Goal: Task Accomplishment & Management: Manage account settings

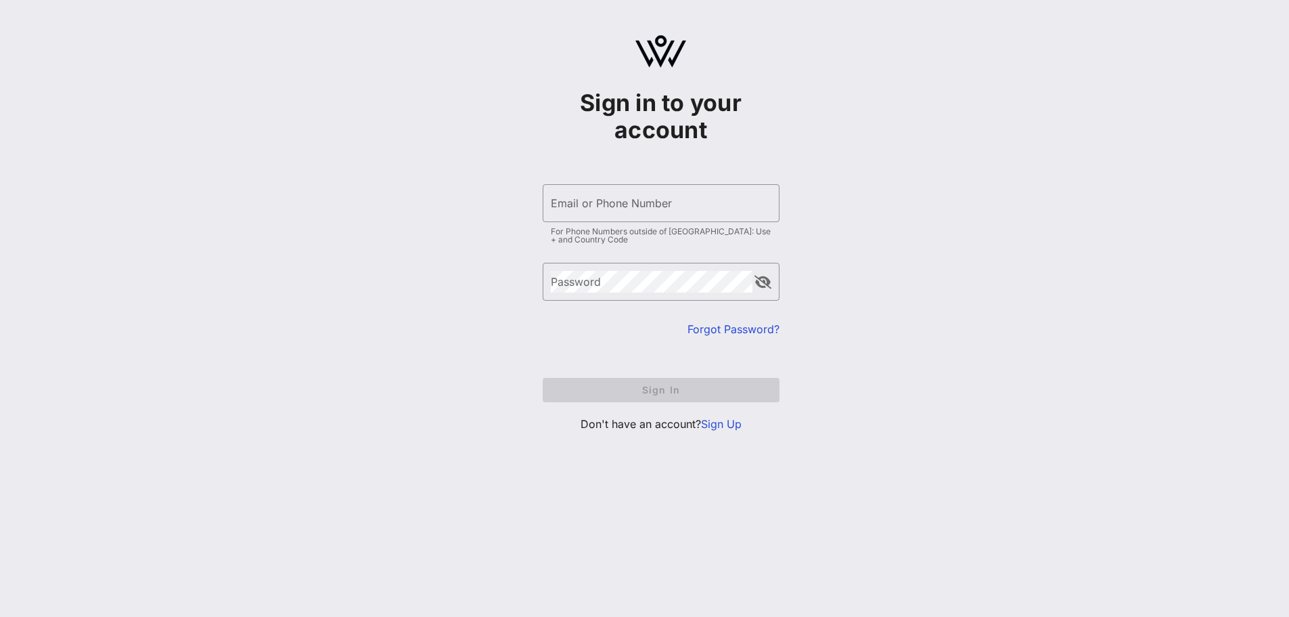
type input "bgraves@glaad.org"
click at [632, 198] on input "Email or Phone Number" at bounding box center [661, 203] width 221 height 22
type input "[EMAIL_ADDRESS][DOMAIN_NAME]"
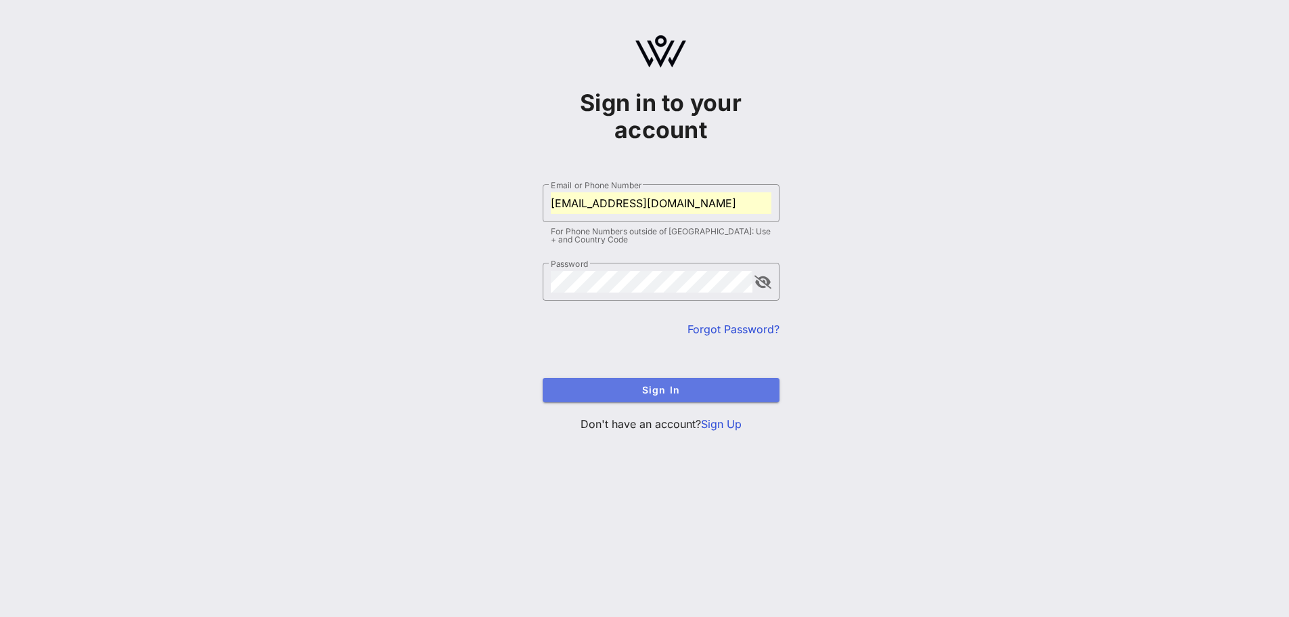
click at [656, 378] on button "Sign In" at bounding box center [661, 390] width 237 height 24
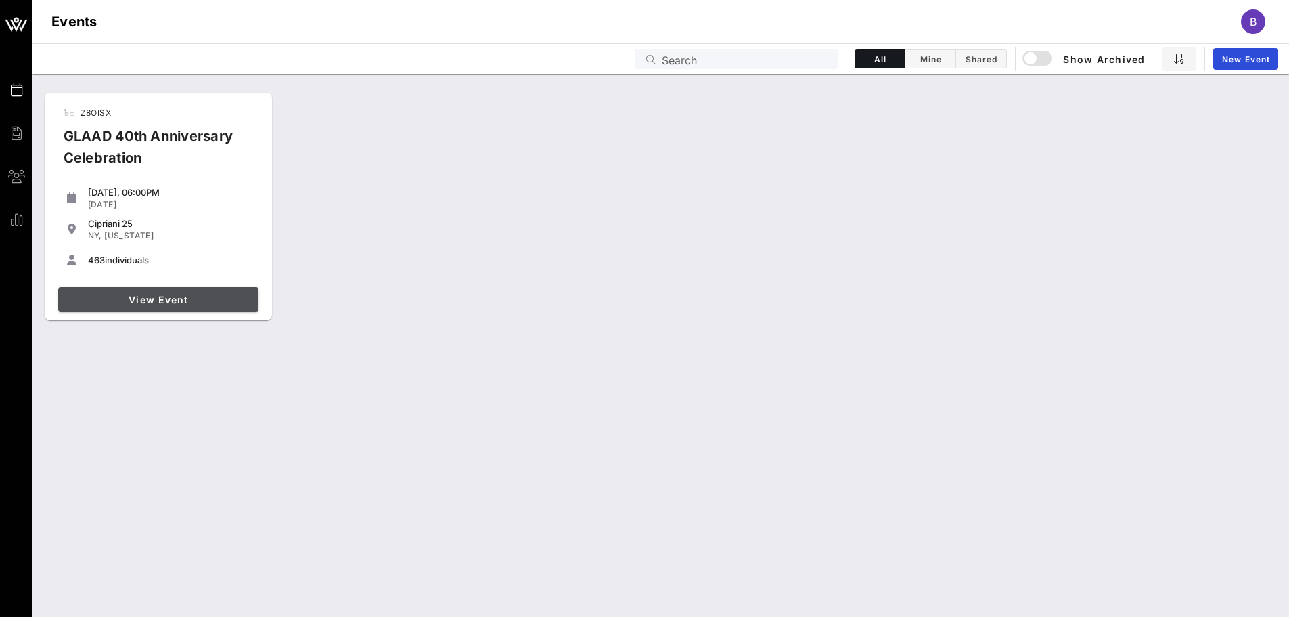
click at [234, 298] on span "View Event" at bounding box center [159, 300] width 190 height 12
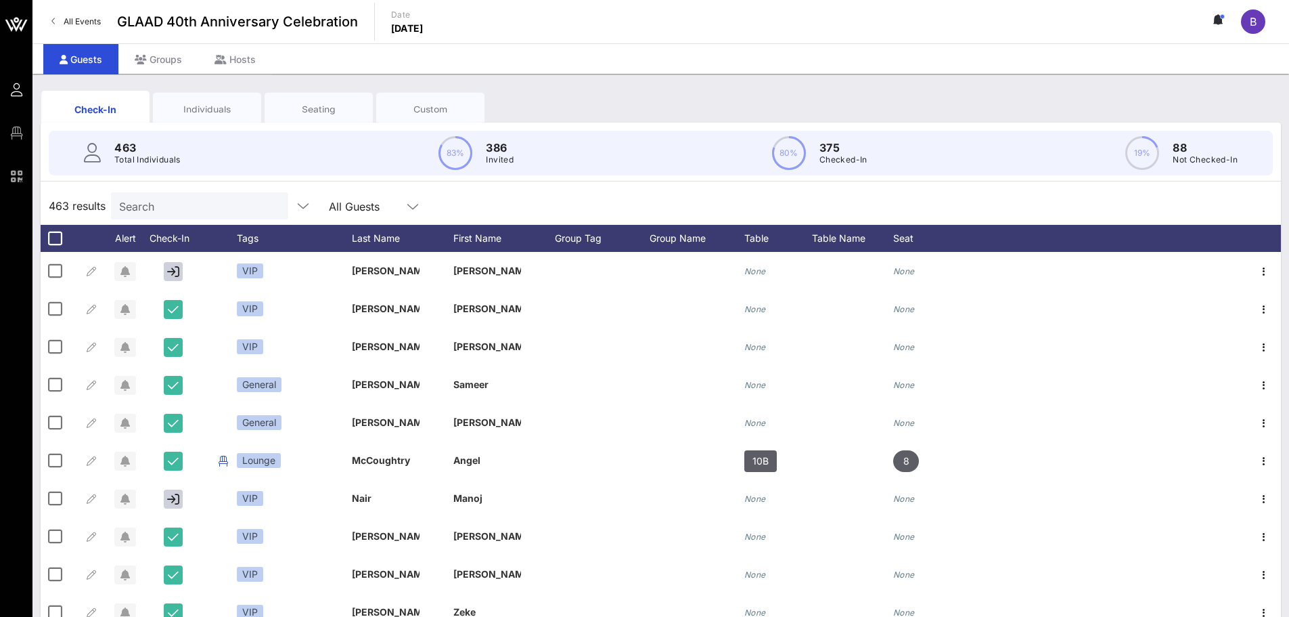
click at [171, 202] on input "Search" at bounding box center [198, 206] width 158 height 18
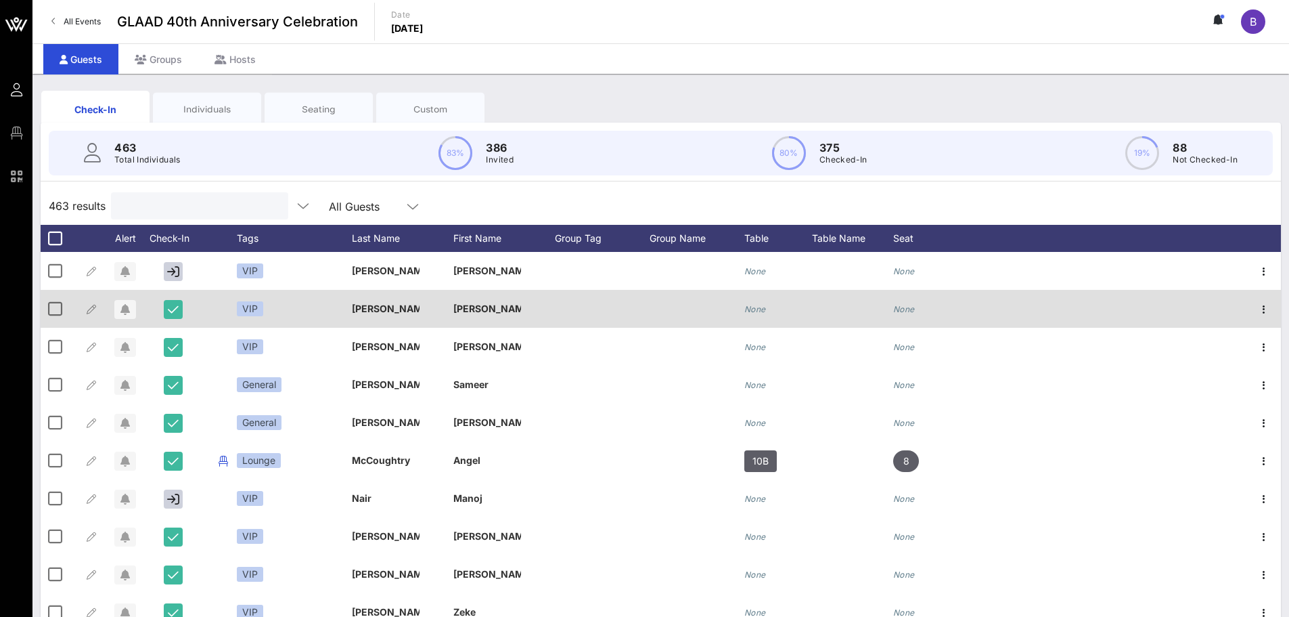
click at [523, 311] on div "[PERSON_NAME]" at bounding box center [504, 314] width 102 height 49
click at [1256, 314] on icon "button" at bounding box center [1264, 309] width 16 height 16
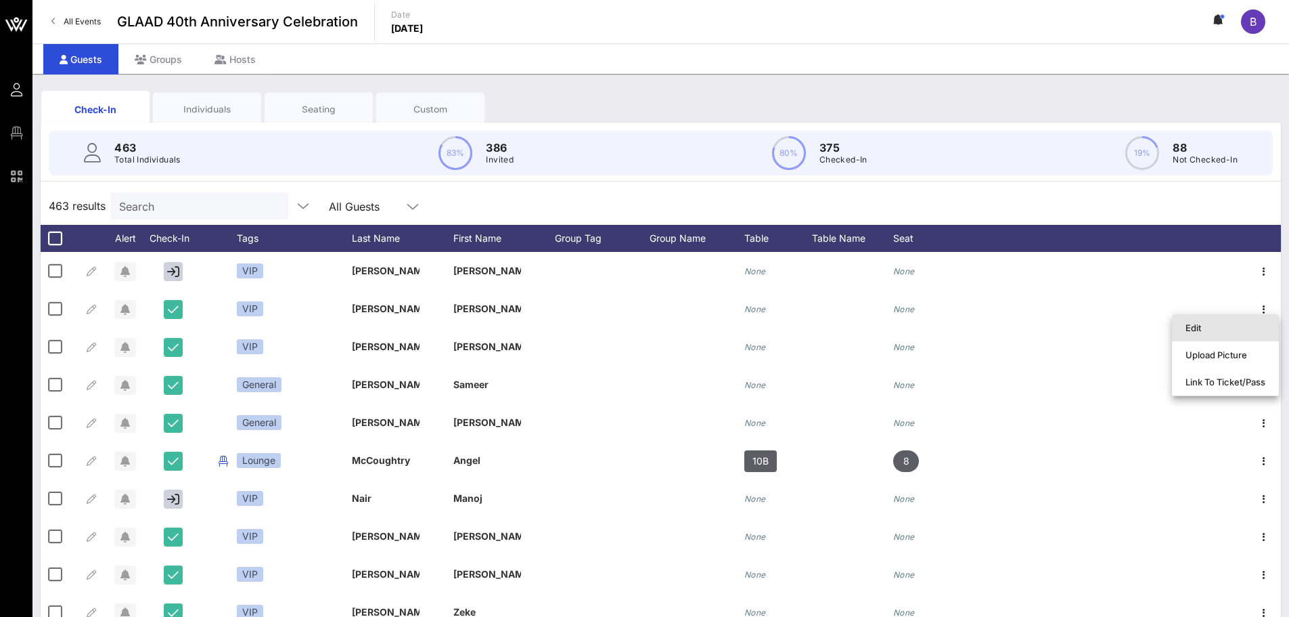
click at [1222, 333] on div "Edit" at bounding box center [1226, 328] width 80 height 22
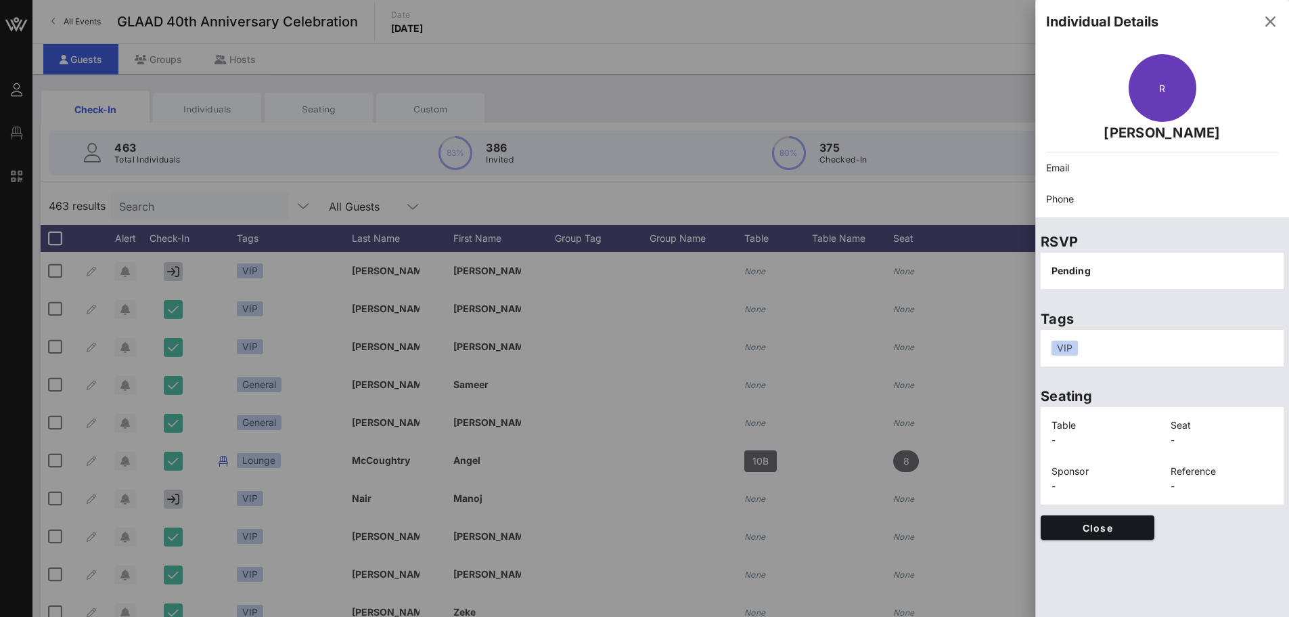
click at [1113, 338] on div "VIP" at bounding box center [1163, 347] width 238 height 31
click at [1105, 359] on div "VIP" at bounding box center [1163, 347] width 238 height 31
click at [1117, 355] on div "VIP" at bounding box center [1162, 347] width 221 height 15
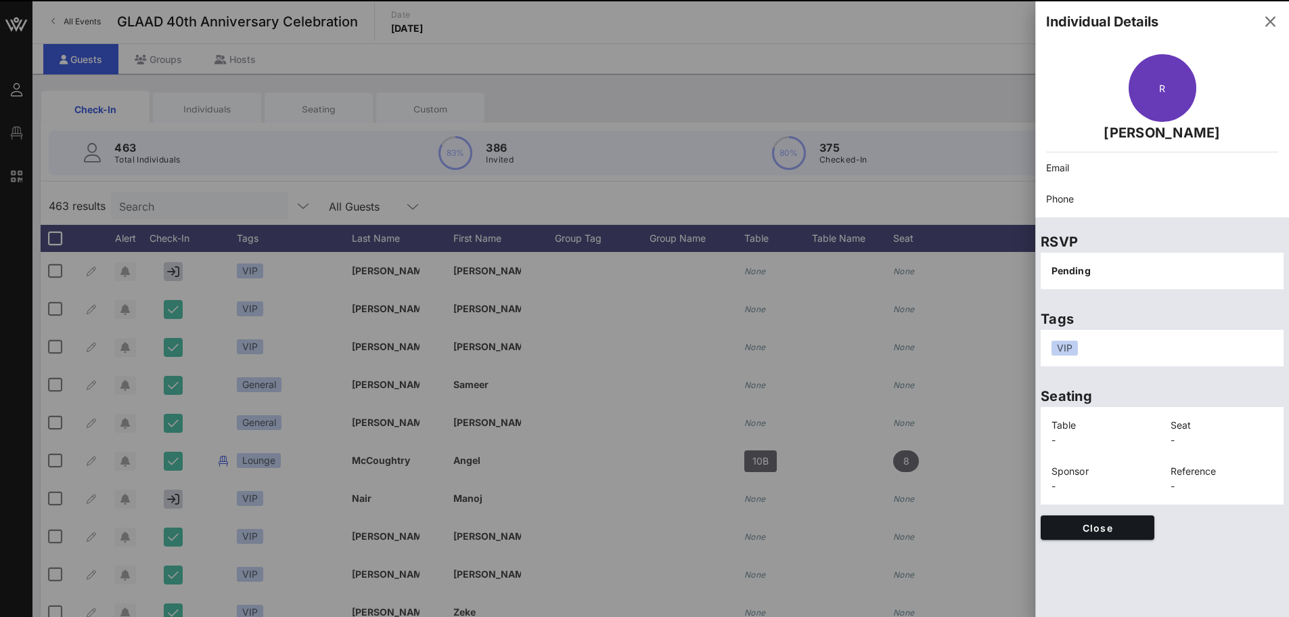
click at [1106, 341] on div "VIP" at bounding box center [1162, 347] width 221 height 15
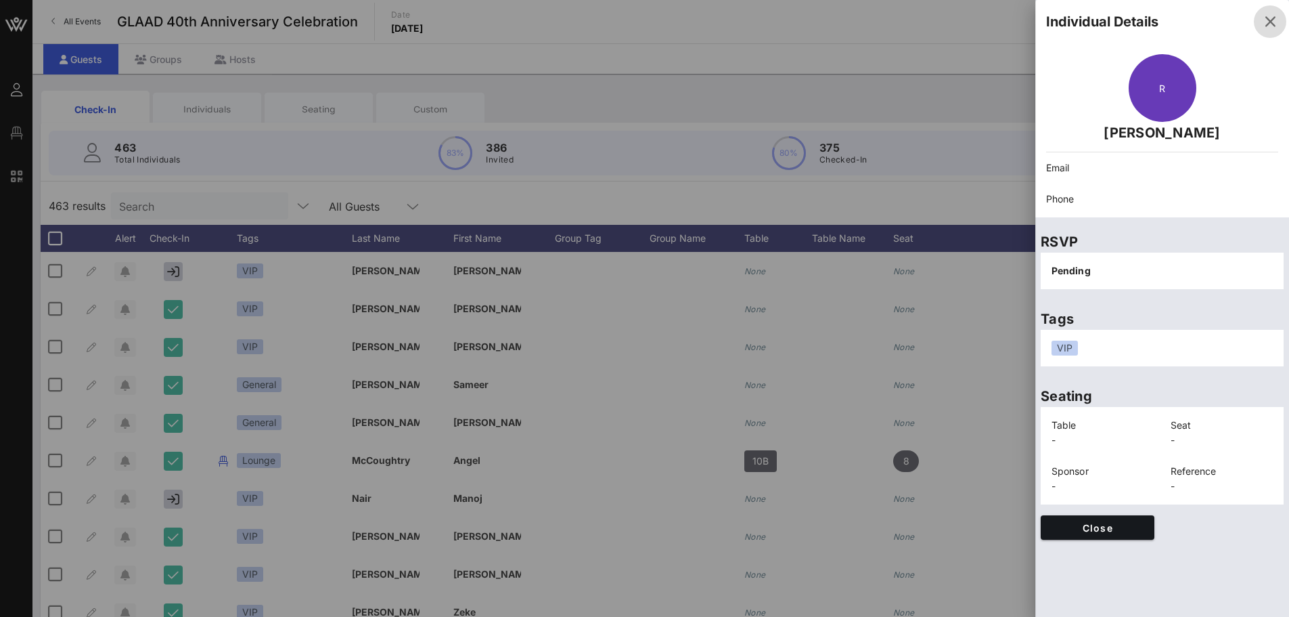
click at [1265, 29] on icon "button" at bounding box center [1270, 22] width 16 height 16
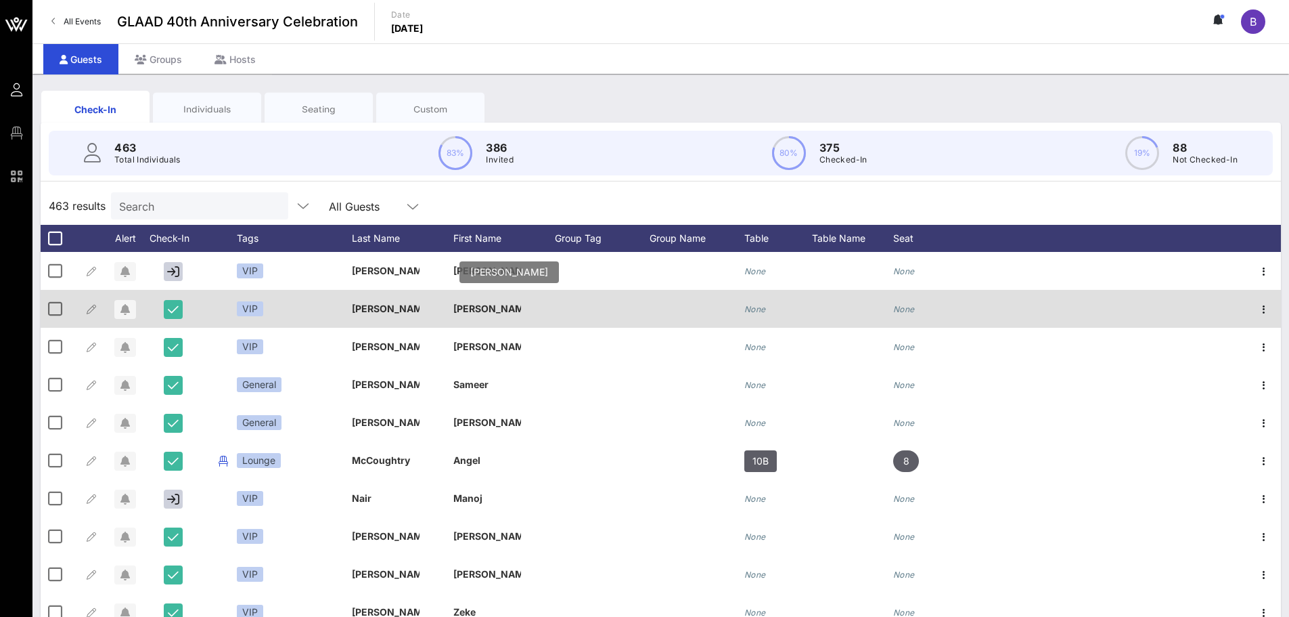
click at [464, 311] on p "[PERSON_NAME]" at bounding box center [487, 309] width 68 height 38
click at [465, 310] on p "[PERSON_NAME]" at bounding box center [487, 309] width 68 height 38
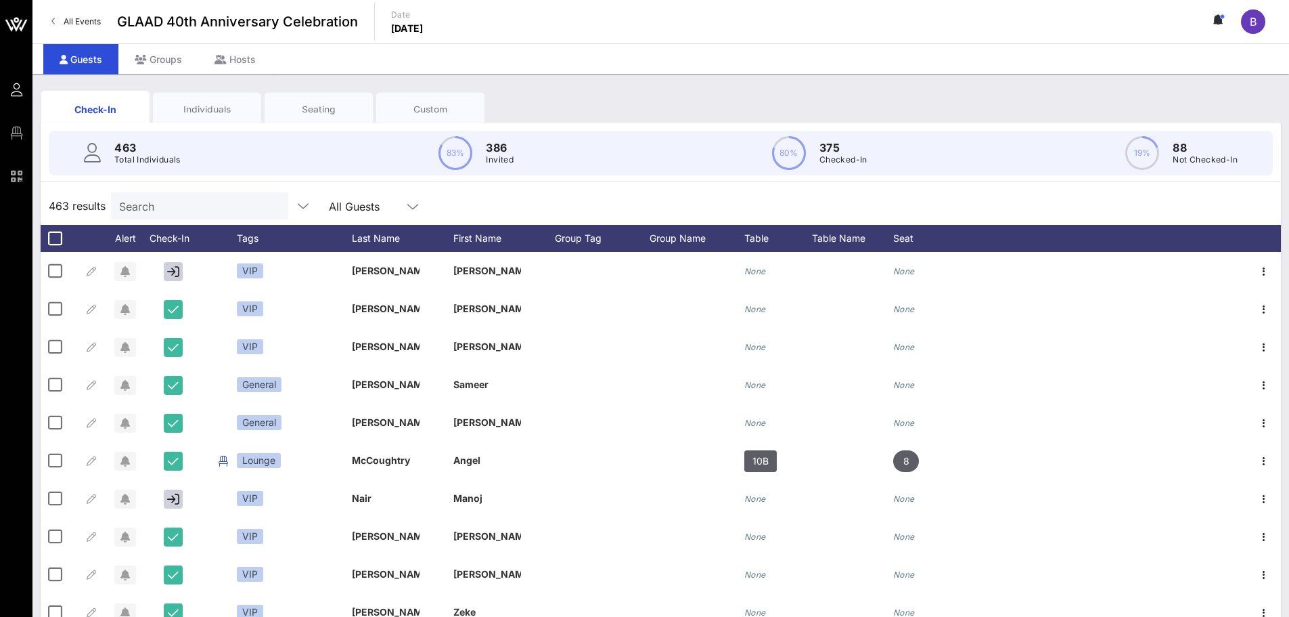
click at [225, 97] on div "Individuals" at bounding box center [207, 109] width 108 height 34
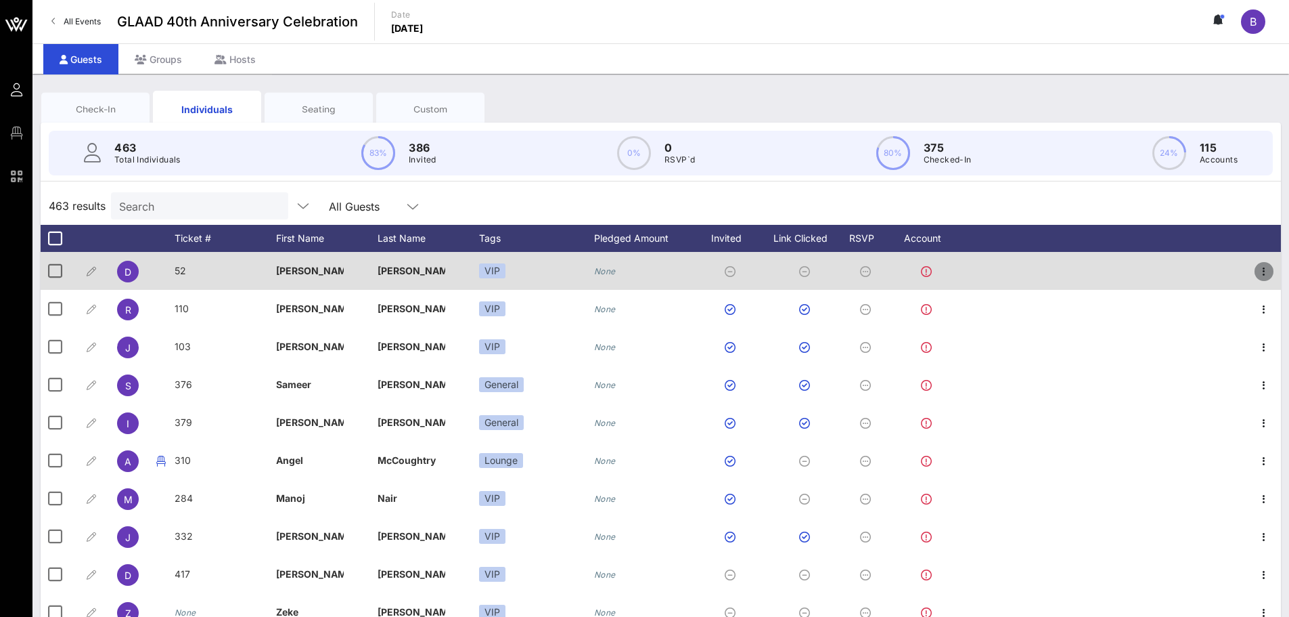
click at [1260, 271] on icon "button" at bounding box center [1264, 271] width 16 height 16
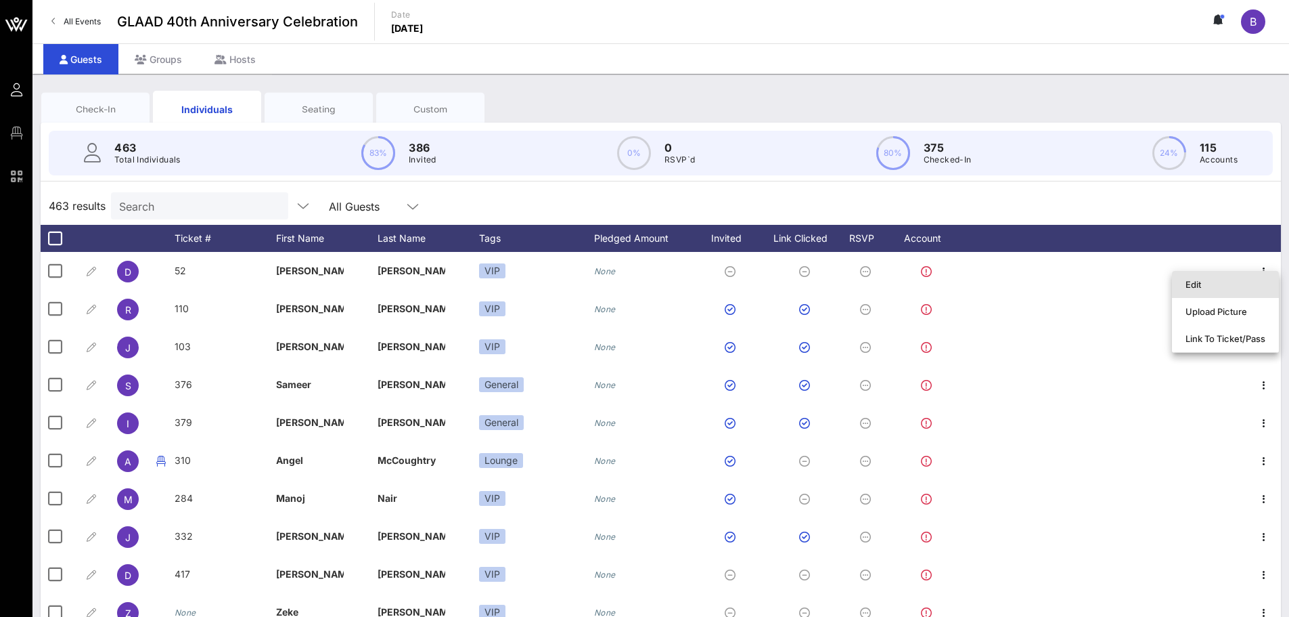
click at [1249, 294] on div "Edit" at bounding box center [1226, 284] width 80 height 22
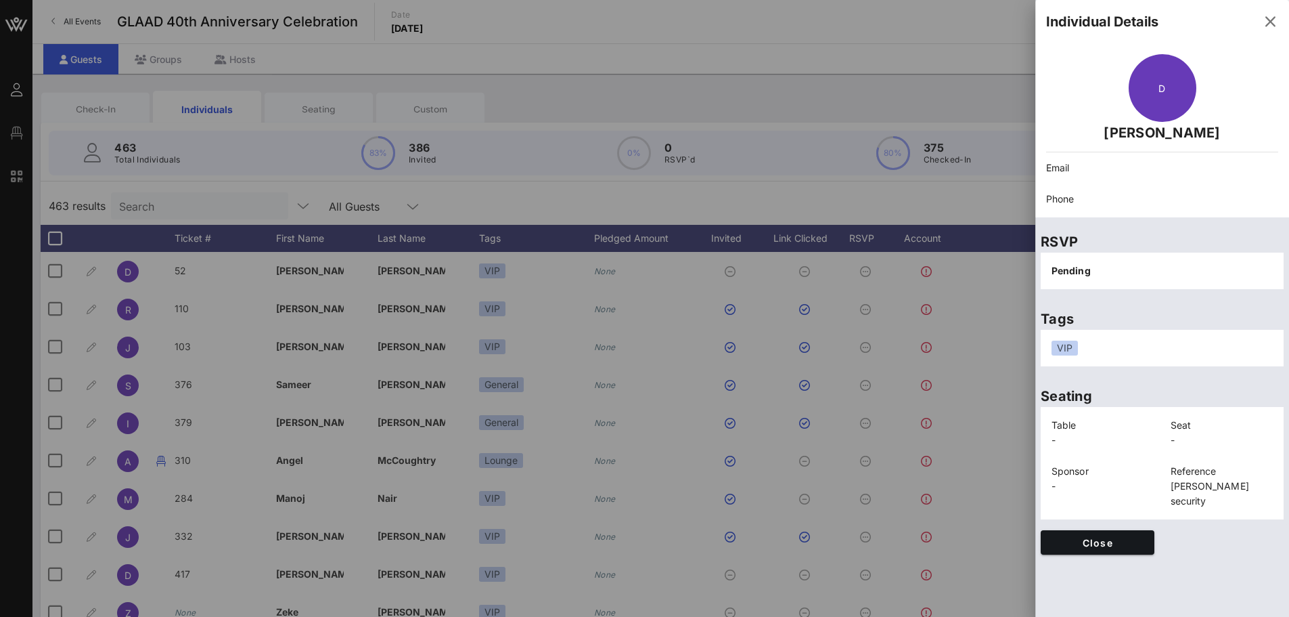
click at [1069, 350] on div "VIP" at bounding box center [1065, 347] width 26 height 15
click at [1064, 350] on div "VIP" at bounding box center [1065, 347] width 26 height 15
drag, startPoint x: 1102, startPoint y: 353, endPoint x: 1128, endPoint y: 354, distance: 26.4
click at [1128, 354] on div "VIP" at bounding box center [1162, 347] width 221 height 15
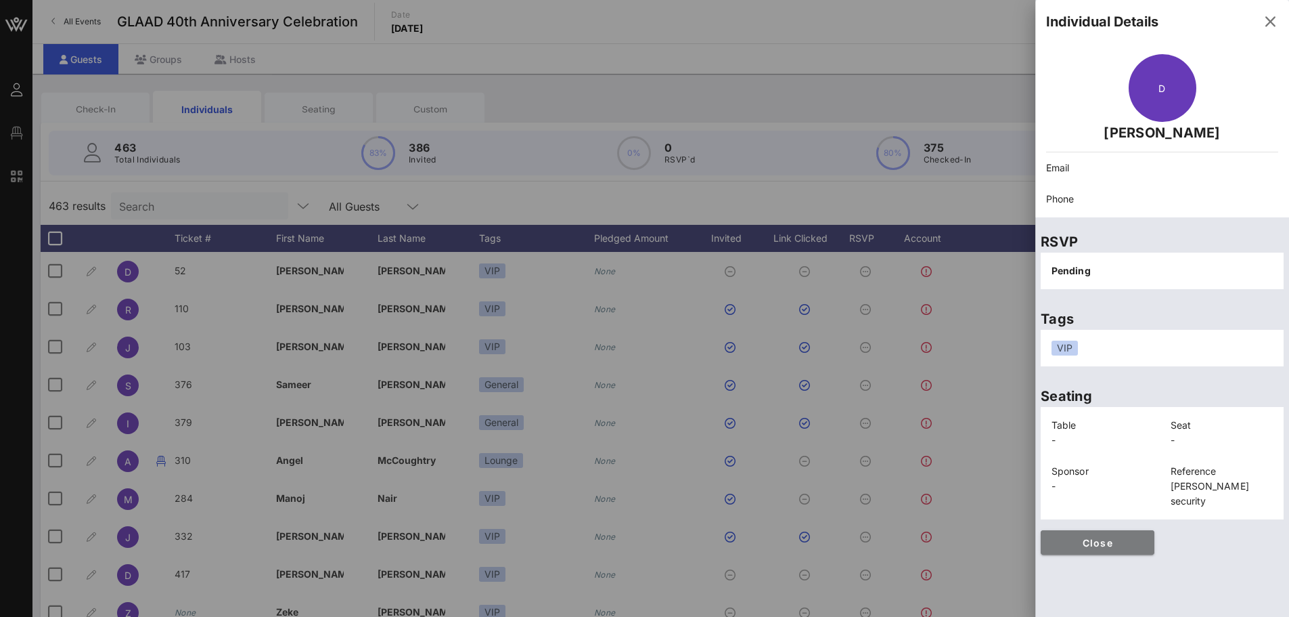
click at [1088, 537] on span "Close" at bounding box center [1098, 543] width 92 height 12
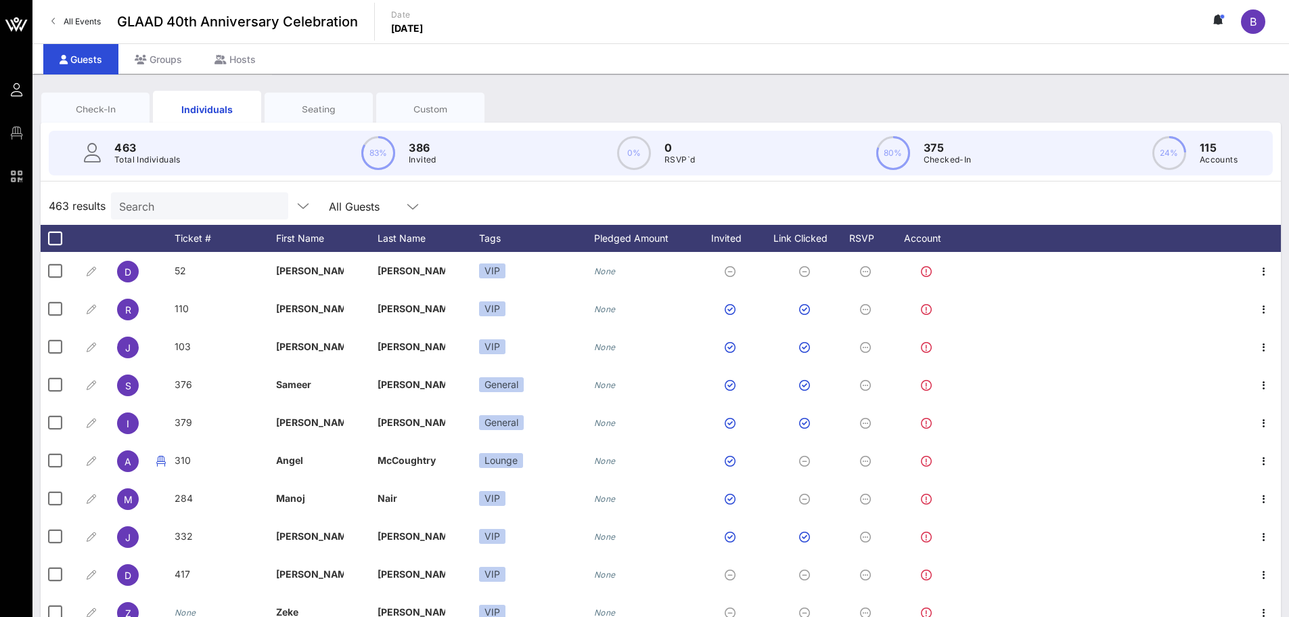
click at [407, 201] on icon at bounding box center [413, 206] width 12 height 16
click at [405, 192] on div "463 results Search All Guests" at bounding box center [661, 206] width 1241 height 38
drag, startPoint x: 203, startPoint y: 143, endPoint x: 195, endPoint y: 143, distance: 8.2
click at [202, 143] on div "463 Total Individuals 83% 386 Invited 0% 0 RSVP`d 80% 375 Checked-In 24% 115 Ac…" at bounding box center [661, 153] width 1224 height 45
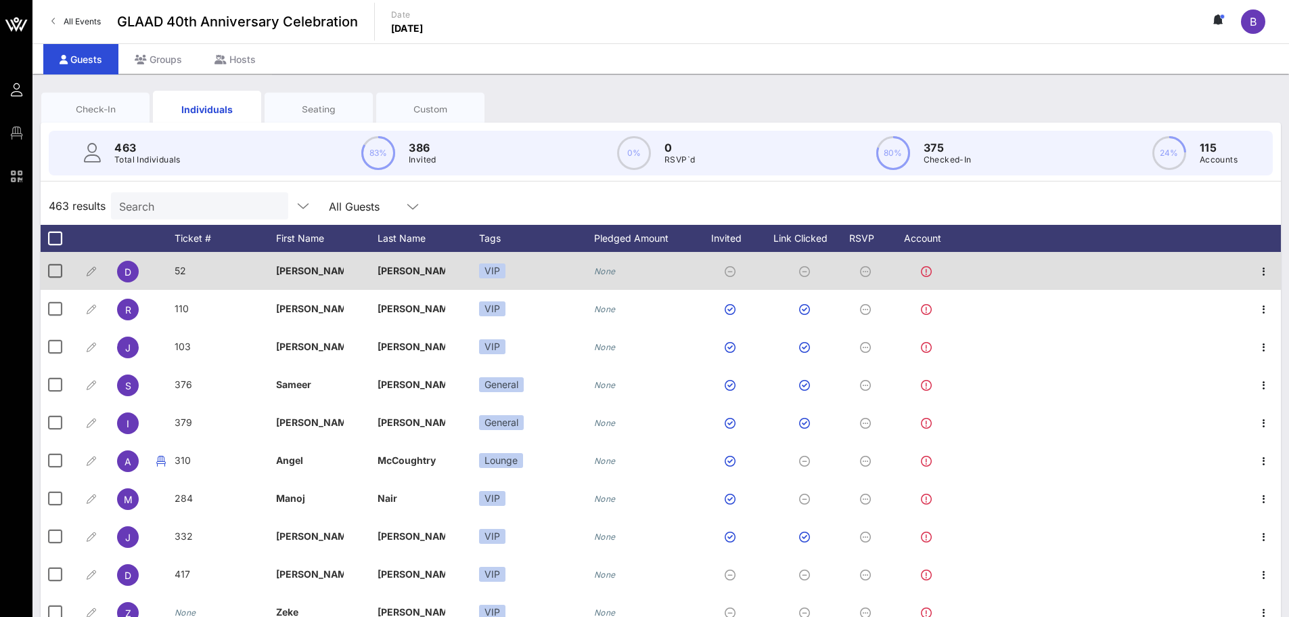
click at [612, 275] on icon "None" at bounding box center [605, 271] width 22 height 10
click at [610, 273] on icon "None" at bounding box center [605, 271] width 22 height 10
click at [624, 267] on div "None" at bounding box center [628, 271] width 68 height 38
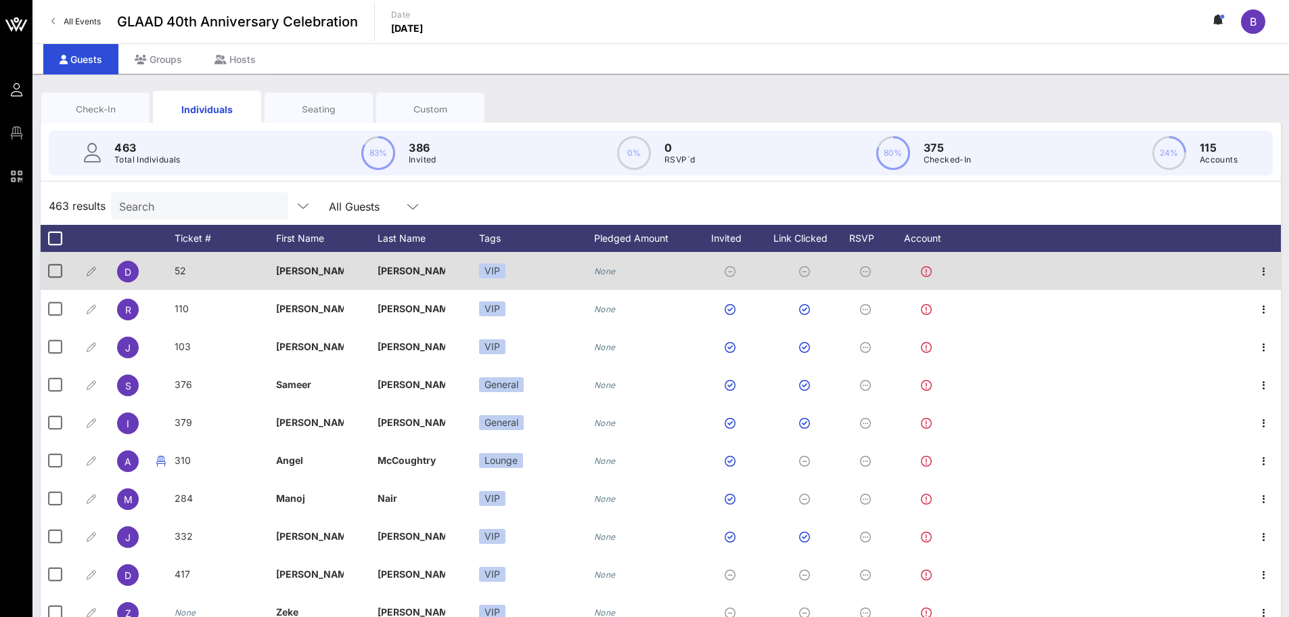
drag, startPoint x: 624, startPoint y: 267, endPoint x: 615, endPoint y: 268, distance: 8.8
click at [615, 268] on icon "None" at bounding box center [605, 271] width 22 height 10
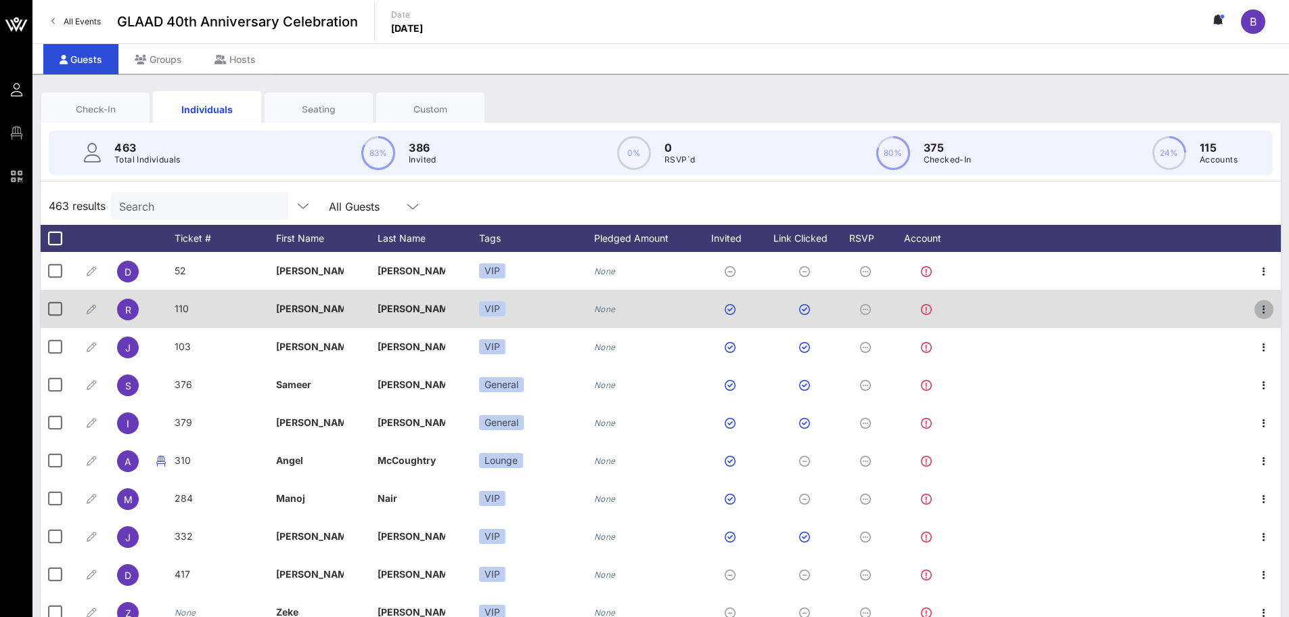
click at [1256, 302] on icon "button" at bounding box center [1264, 309] width 16 height 16
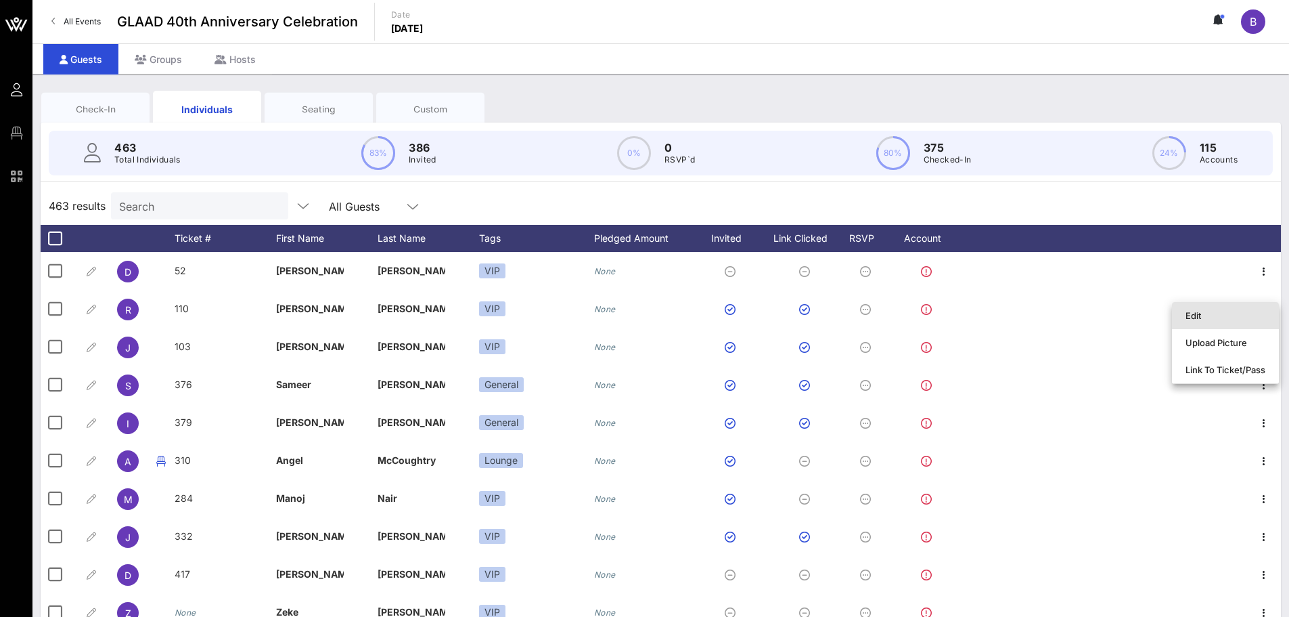
click at [1247, 317] on div "Edit" at bounding box center [1226, 315] width 80 height 11
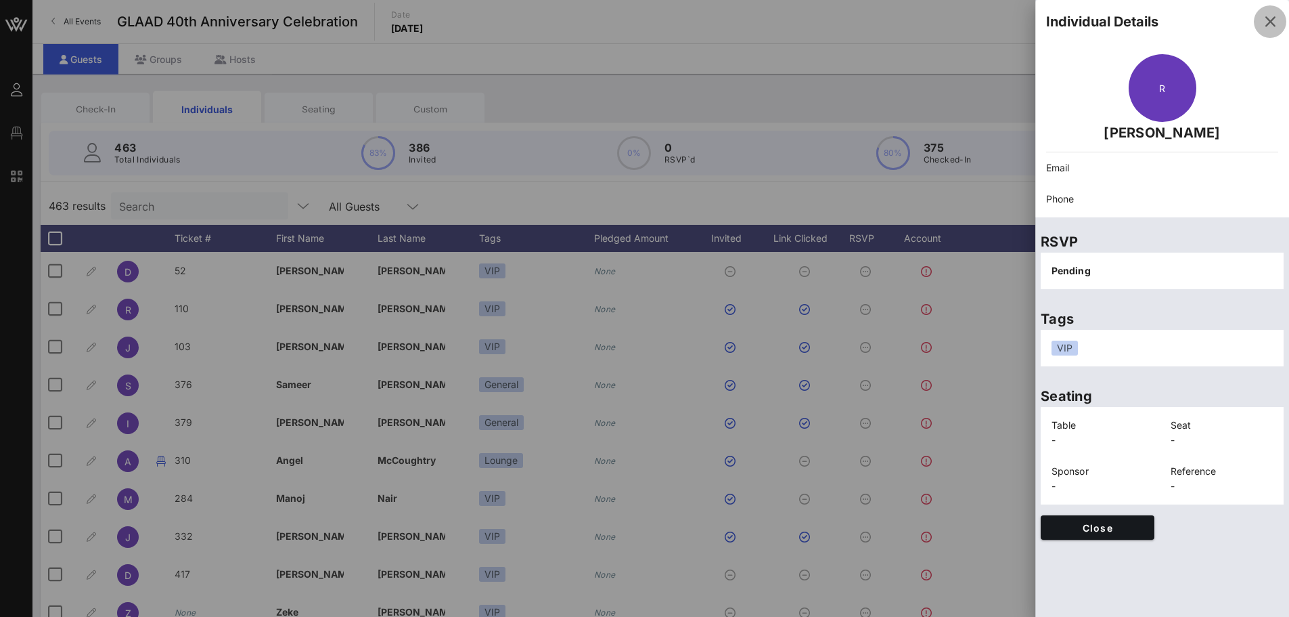
click at [1270, 22] on icon "button" at bounding box center [1270, 22] width 16 height 16
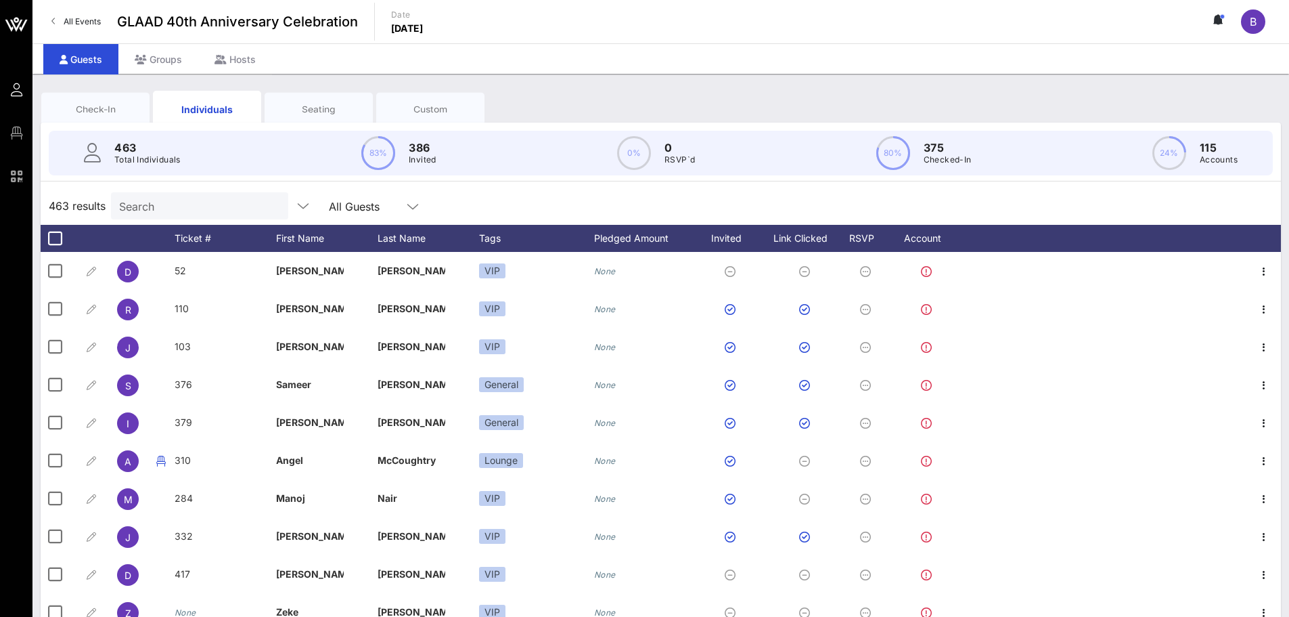
click at [1260, 22] on div "B" at bounding box center [1253, 21] width 24 height 24
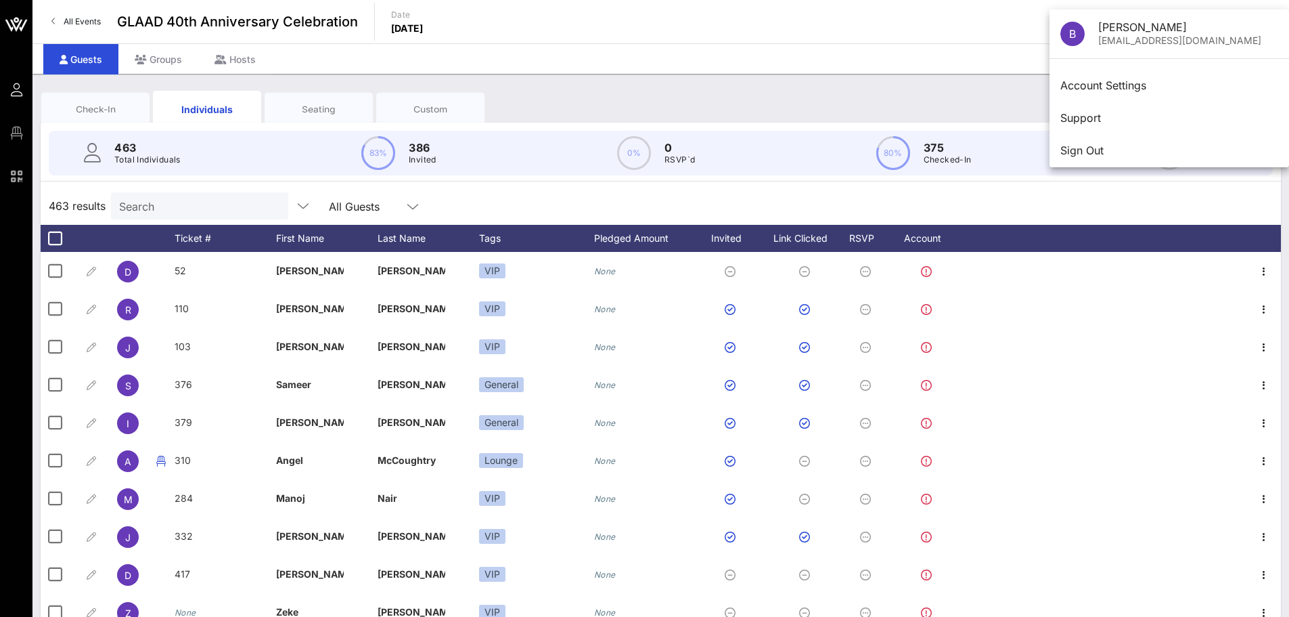
click at [927, 40] on div "All Events GLAAD 40th Anniversary Celebration Date Friday, Oct. 10, 2025 B" at bounding box center [660, 21] width 1257 height 43
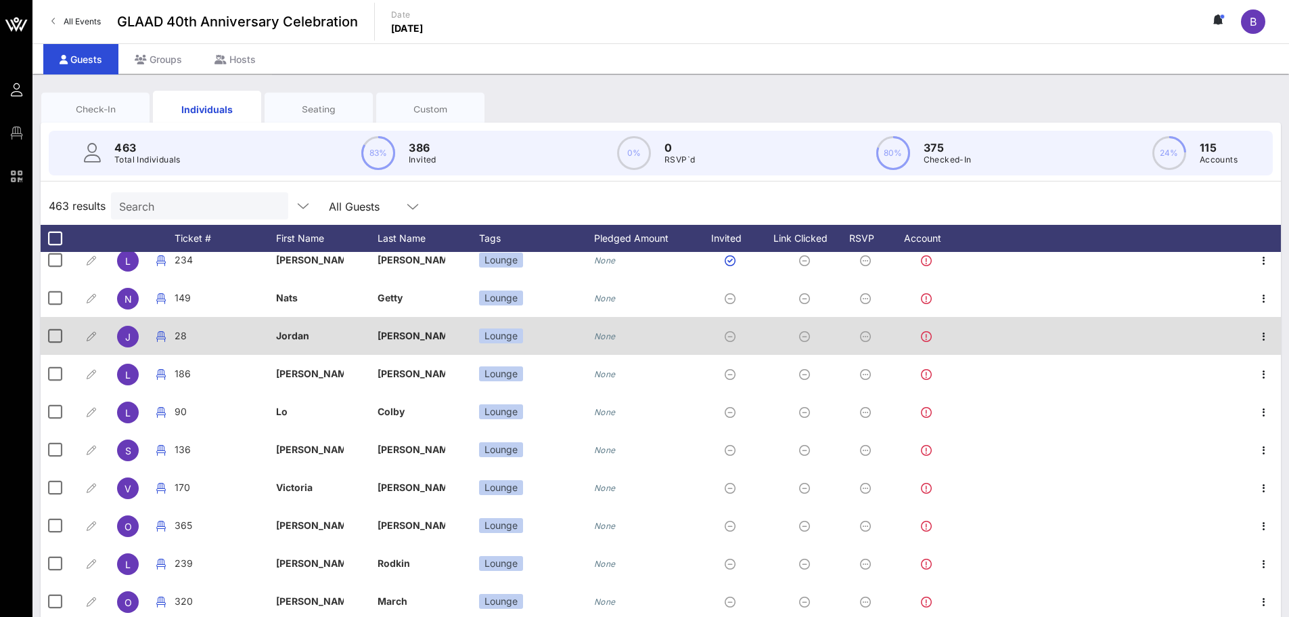
scroll to position [406, 0]
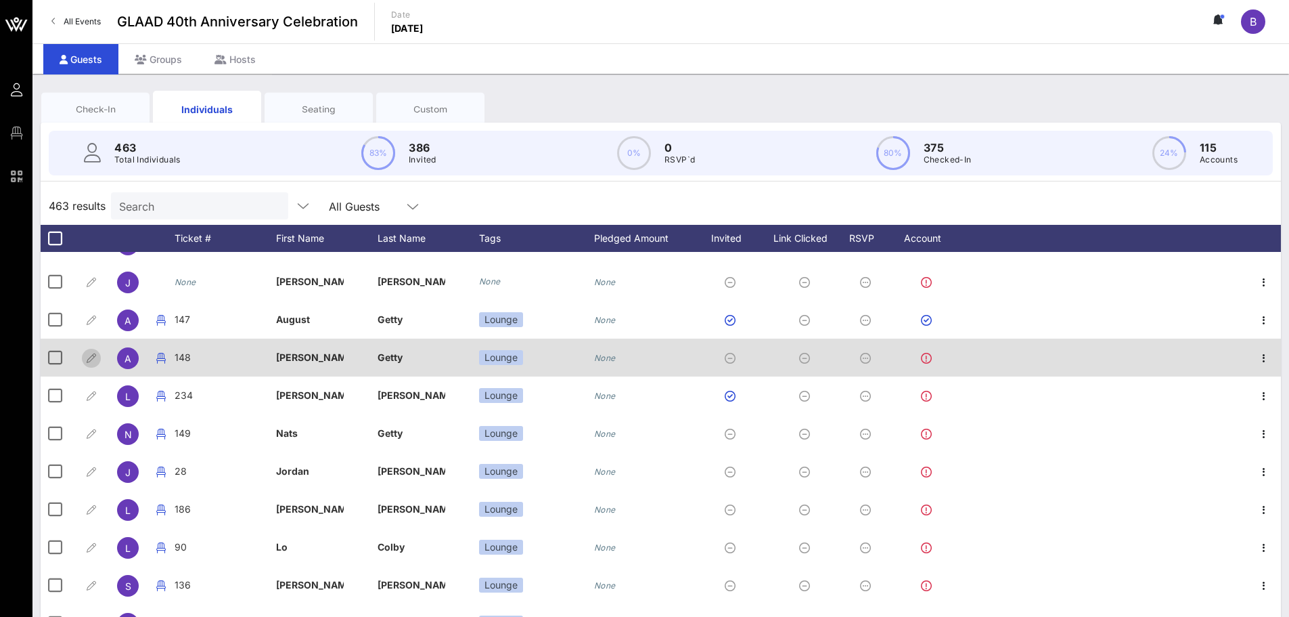
click at [90, 360] on icon "button" at bounding box center [91, 358] width 16 height 16
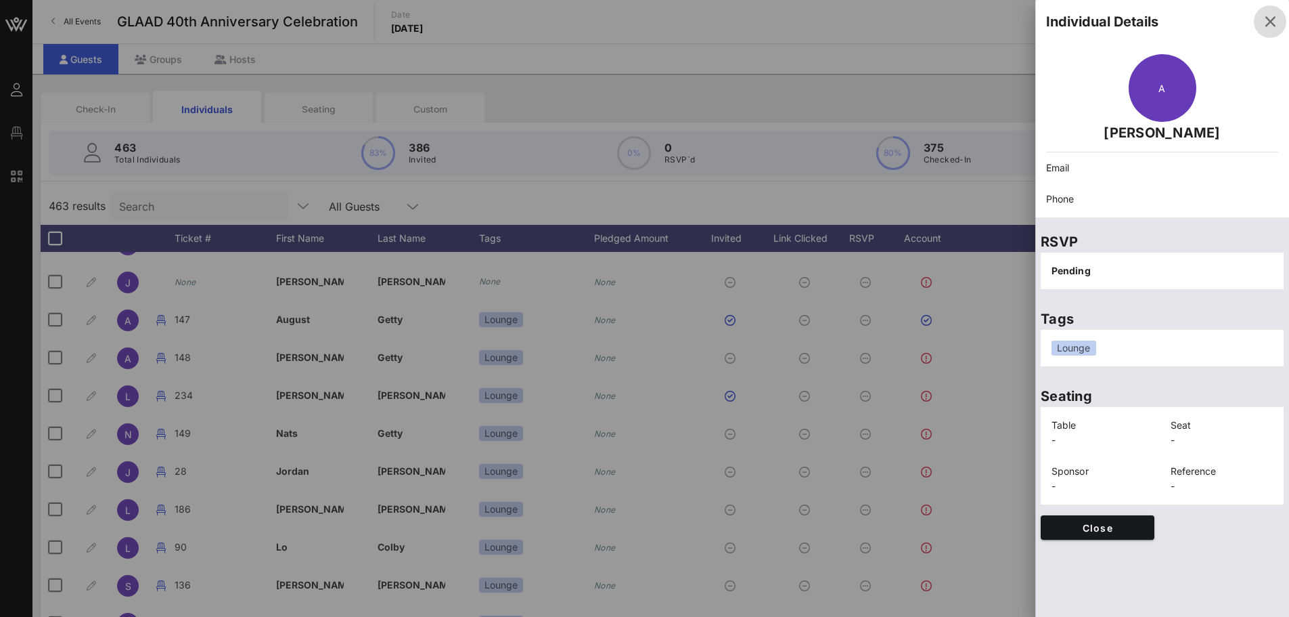
click at [1271, 26] on icon "button" at bounding box center [1270, 22] width 16 height 16
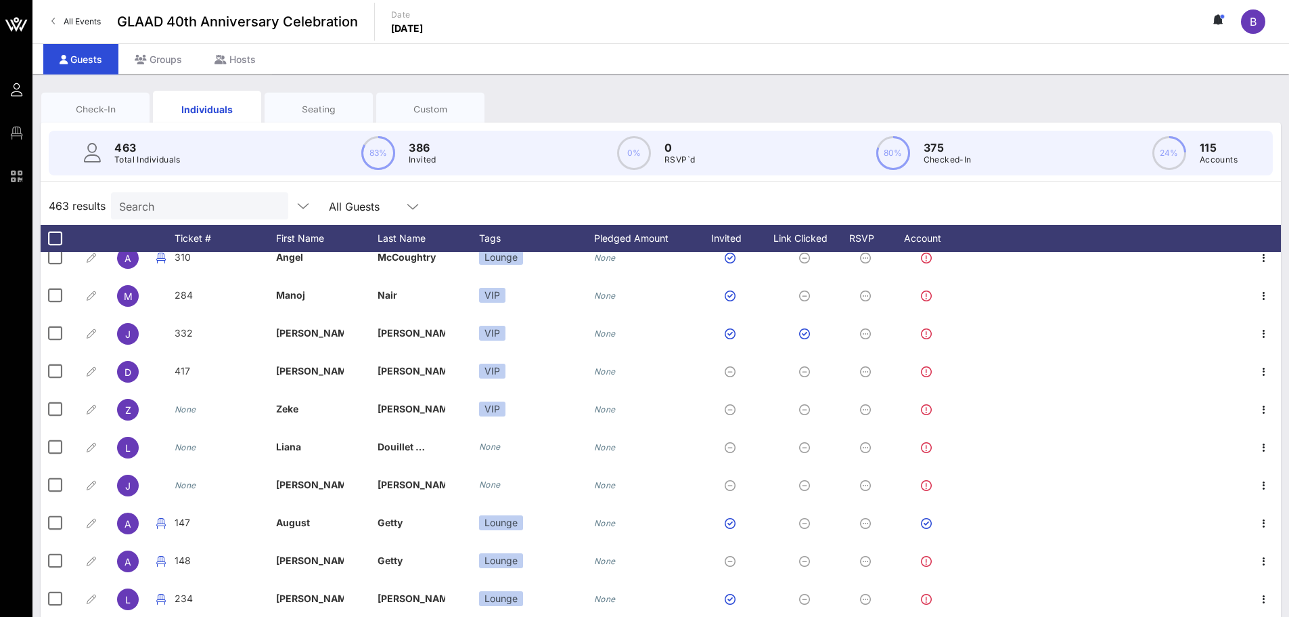
scroll to position [0, 0]
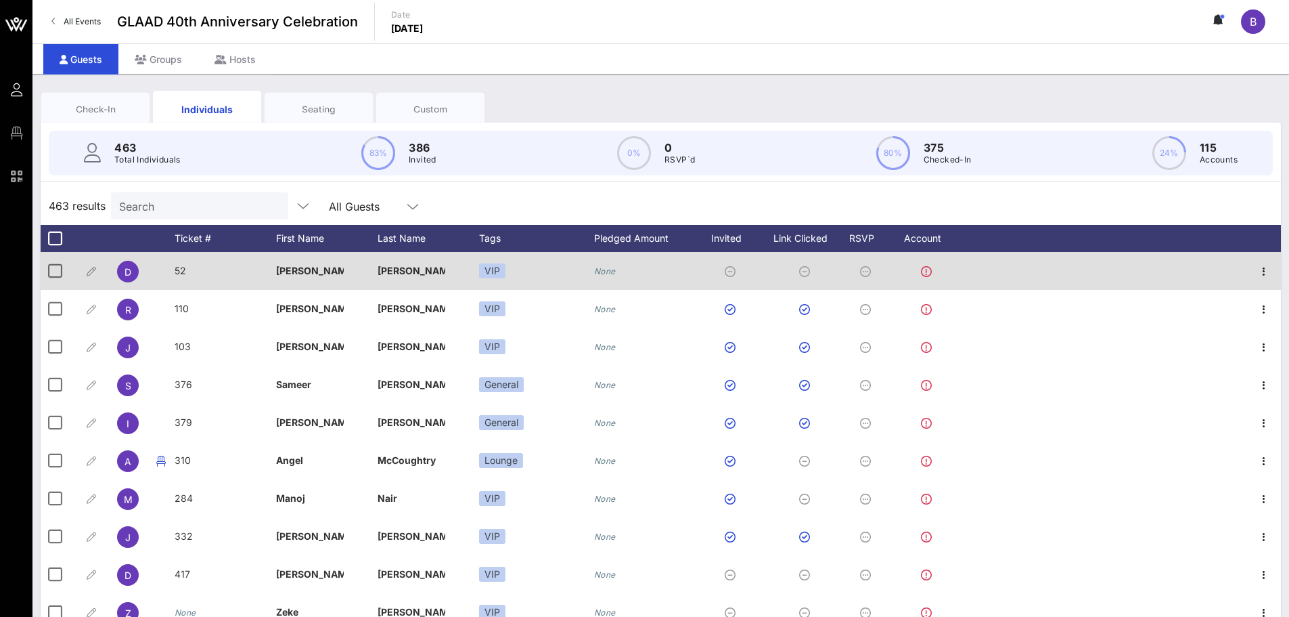
click at [619, 273] on div "None" at bounding box center [628, 271] width 68 height 38
click at [620, 273] on div "None" at bounding box center [628, 271] width 68 height 38
click at [619, 273] on div "None" at bounding box center [628, 271] width 68 height 38
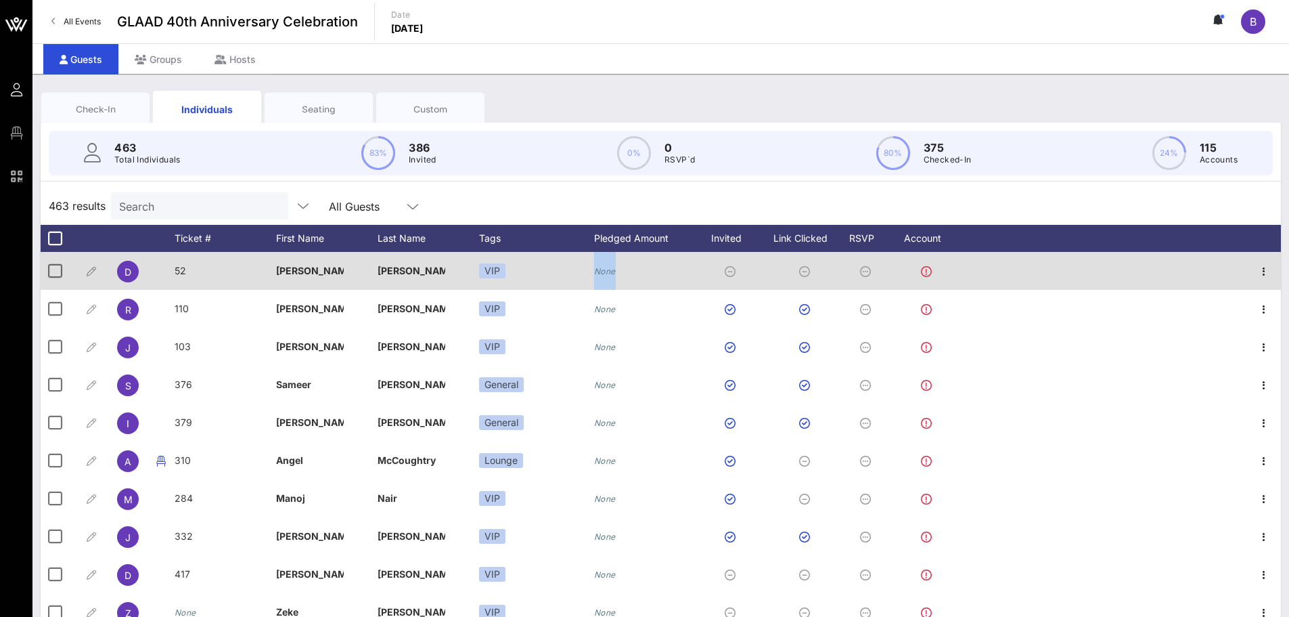
click at [619, 273] on div "None" at bounding box center [628, 271] width 68 height 38
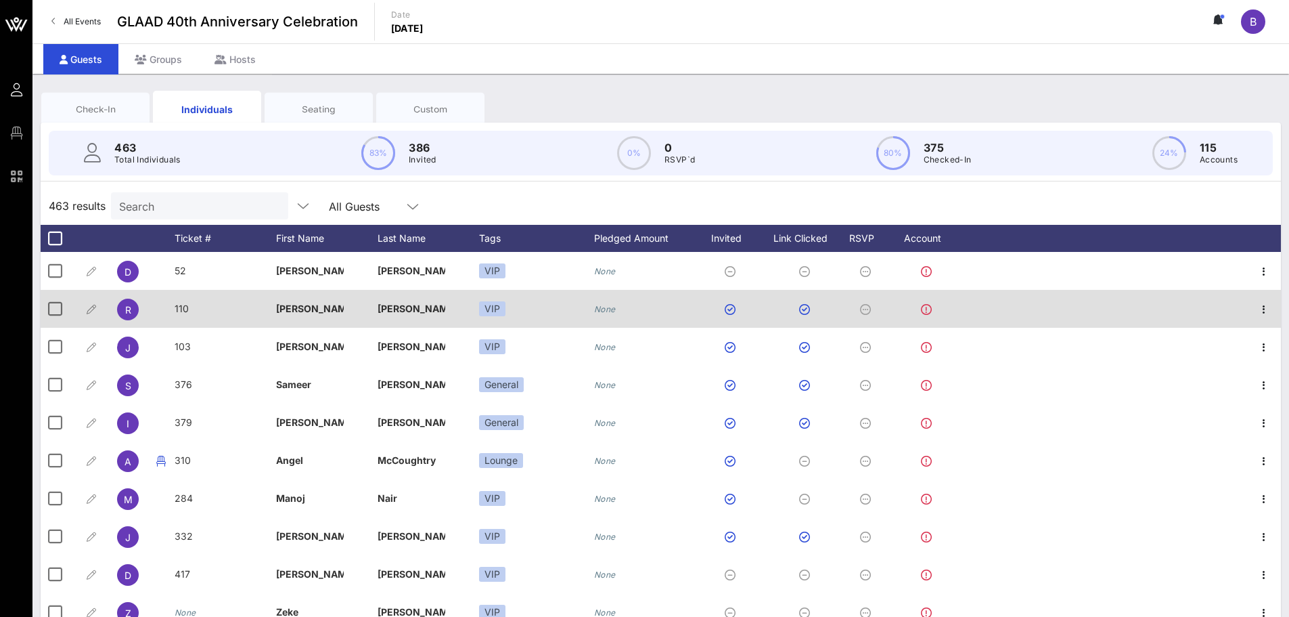
click at [618, 301] on div "None" at bounding box center [628, 309] width 68 height 38
drag, startPoint x: 618, startPoint y: 307, endPoint x: 608, endPoint y: 307, distance: 9.5
click at [608, 307] on icon "None" at bounding box center [605, 309] width 22 height 10
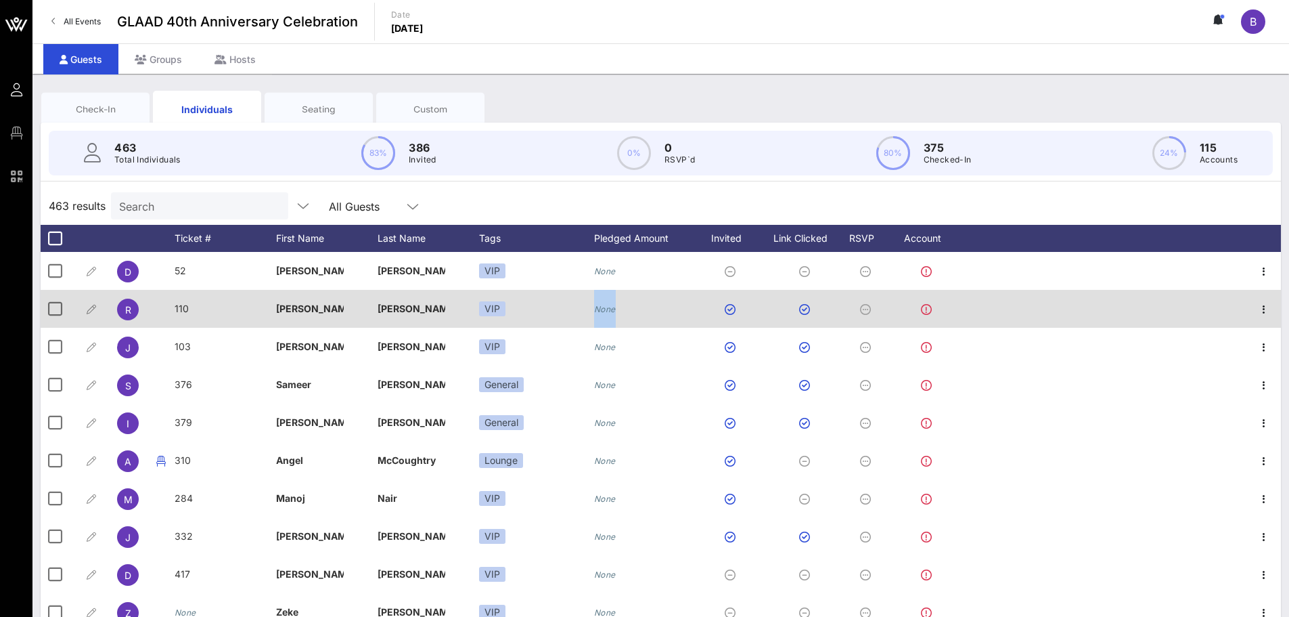
click at [613, 307] on icon "None" at bounding box center [605, 309] width 22 height 10
click at [610, 304] on icon "None" at bounding box center [605, 309] width 22 height 10
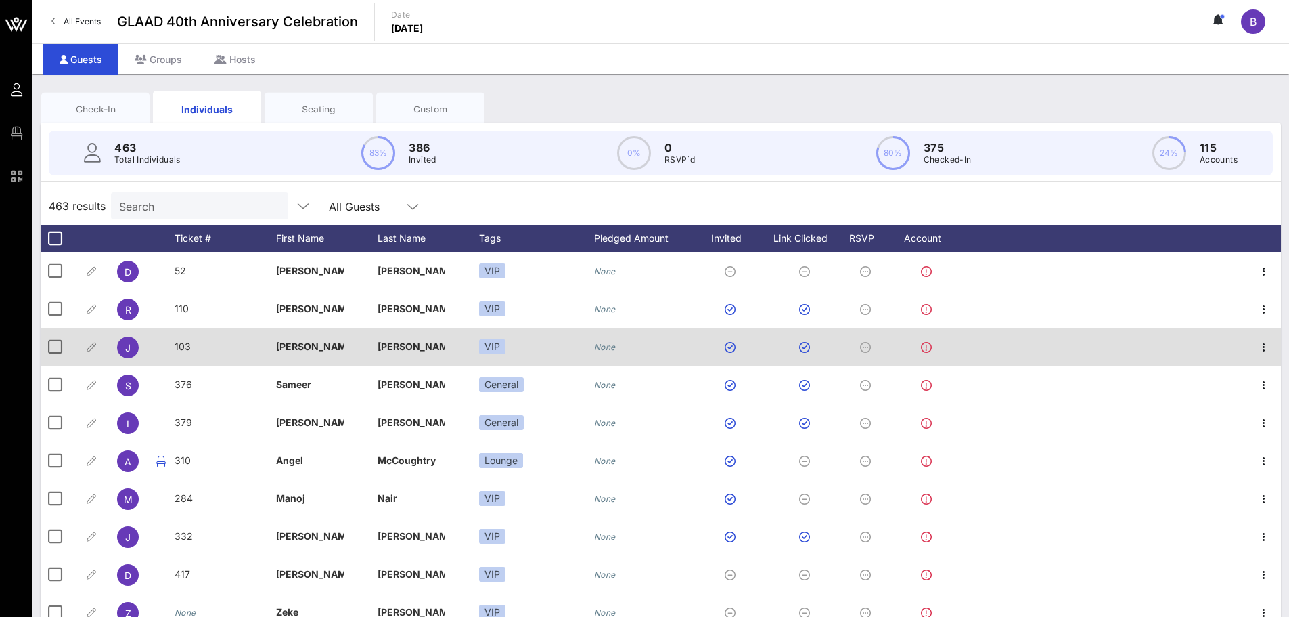
click at [608, 331] on div "None" at bounding box center [628, 347] width 68 height 38
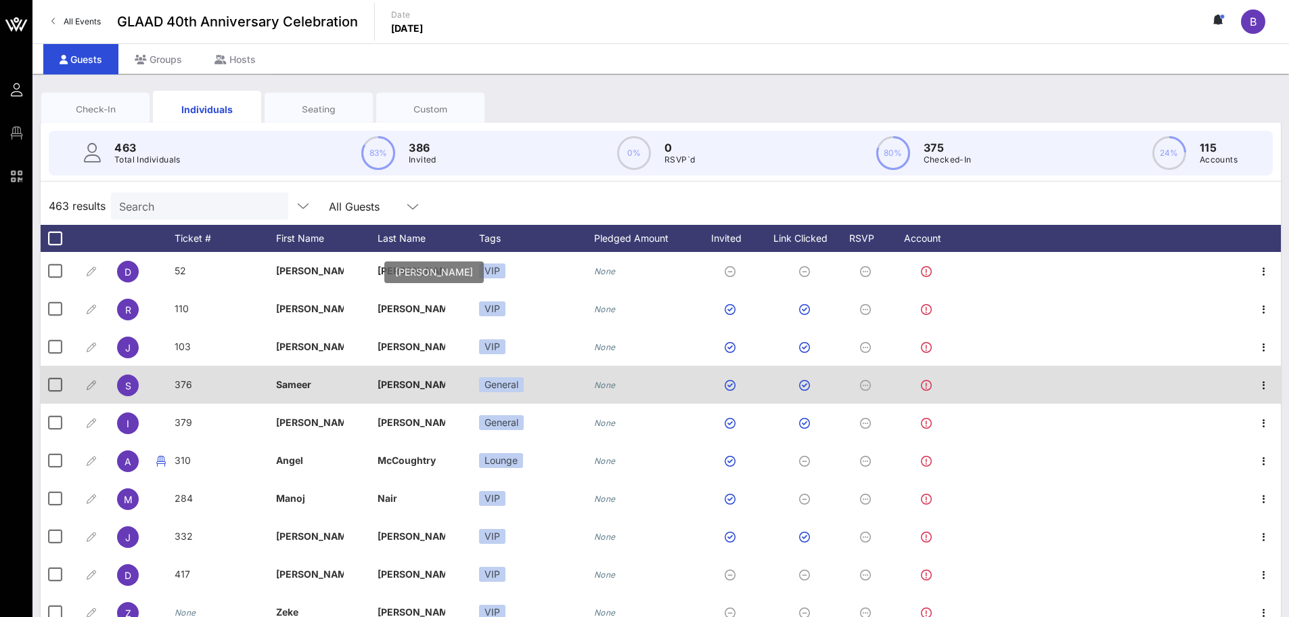
scroll to position [68, 0]
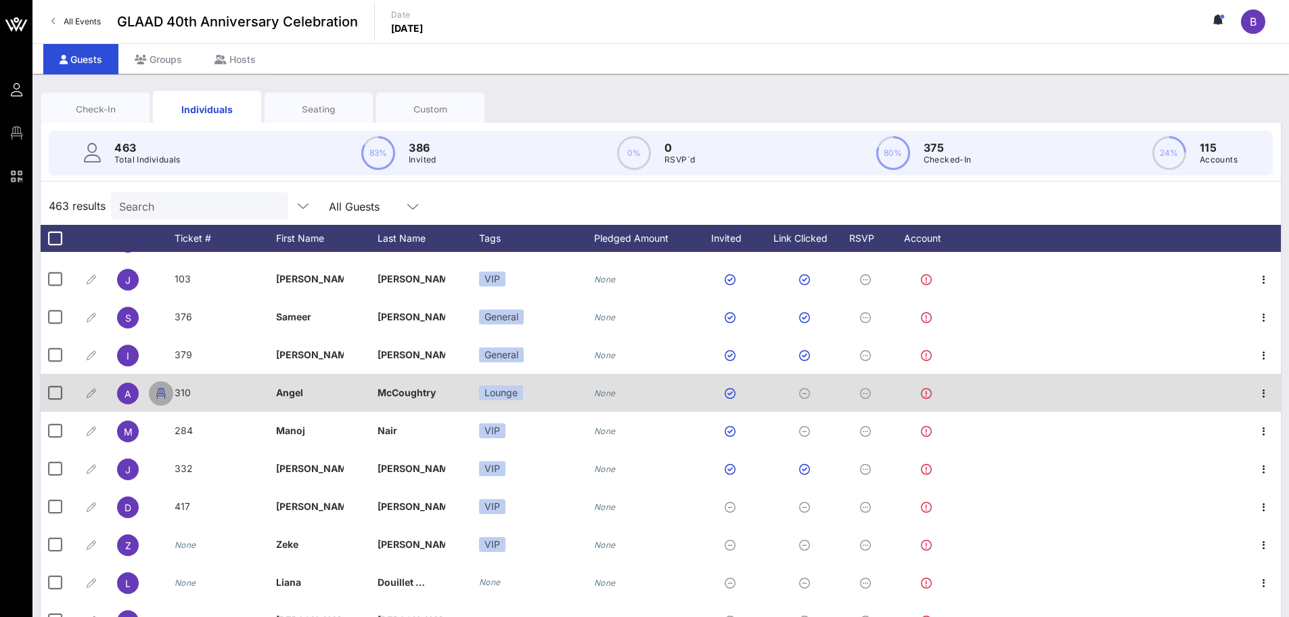
click at [162, 397] on icon "button" at bounding box center [161, 393] width 16 height 16
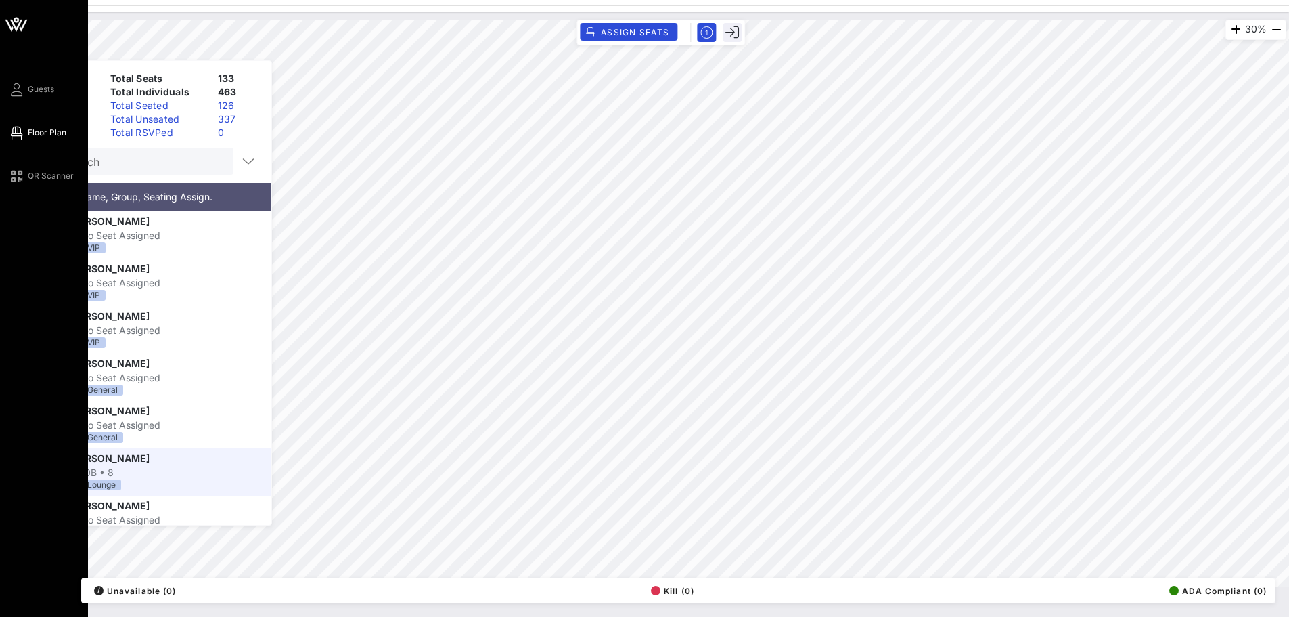
click at [48, 104] on div "Guests Floor Plan QR Scanner" at bounding box center [48, 132] width 80 height 103
click at [43, 87] on span "Guests" at bounding box center [41, 89] width 26 height 12
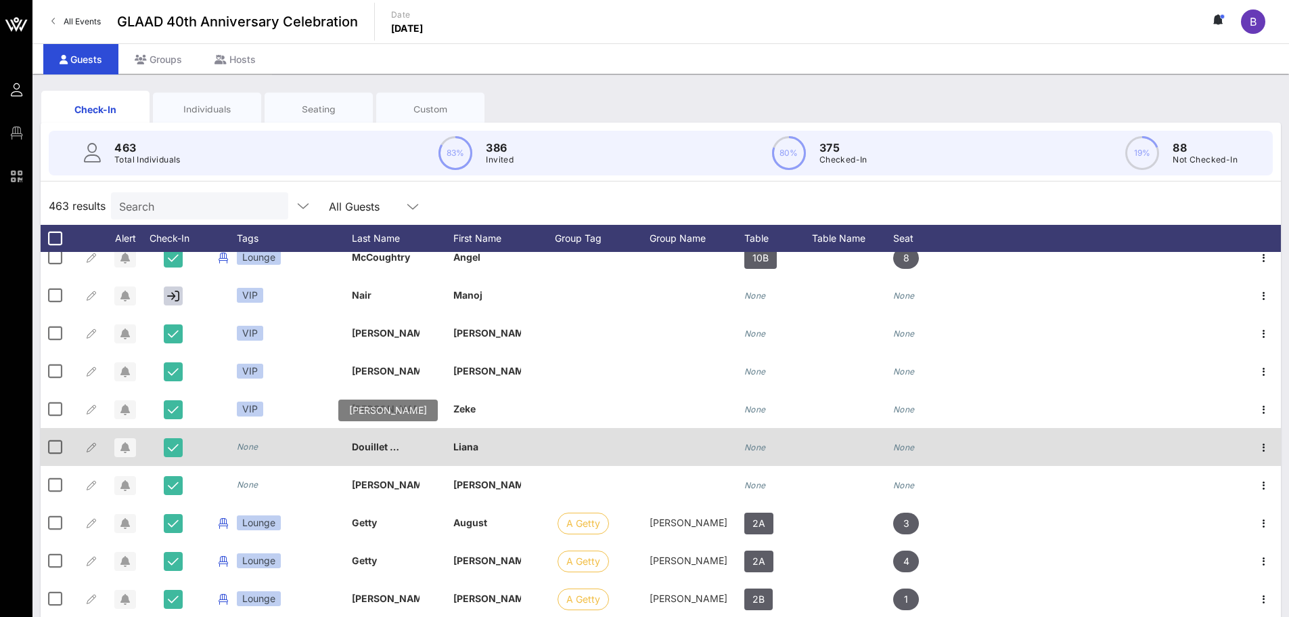
scroll to position [338, 0]
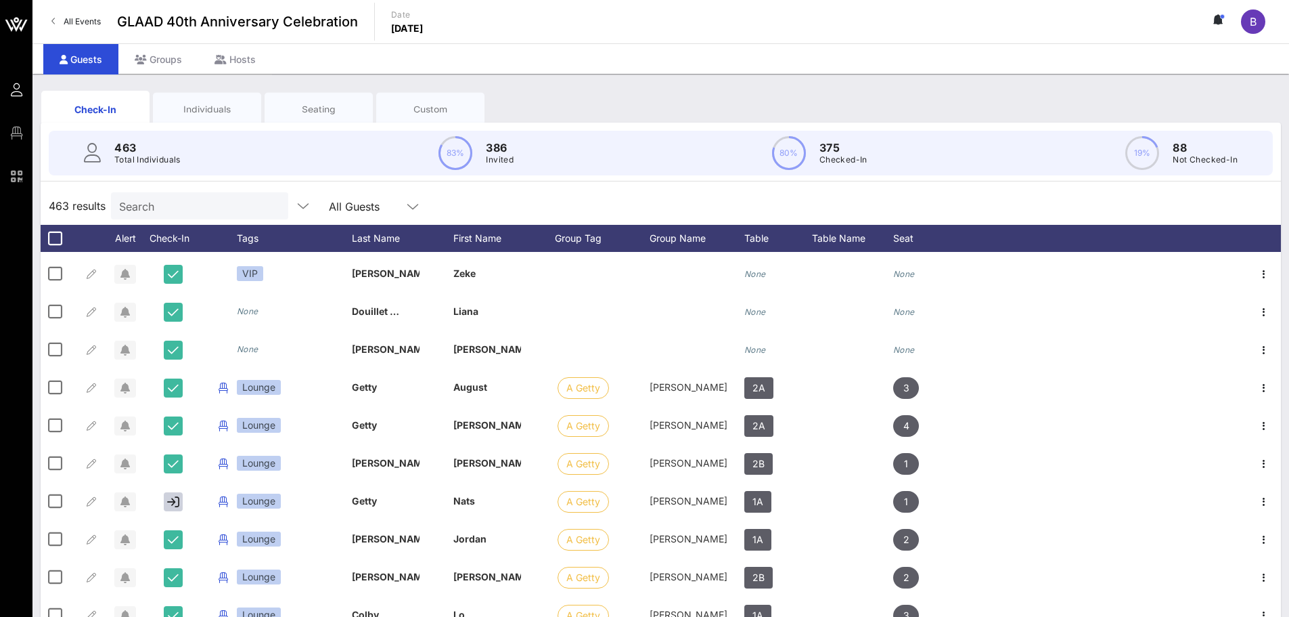
click at [189, 99] on div "Individuals" at bounding box center [207, 109] width 108 height 34
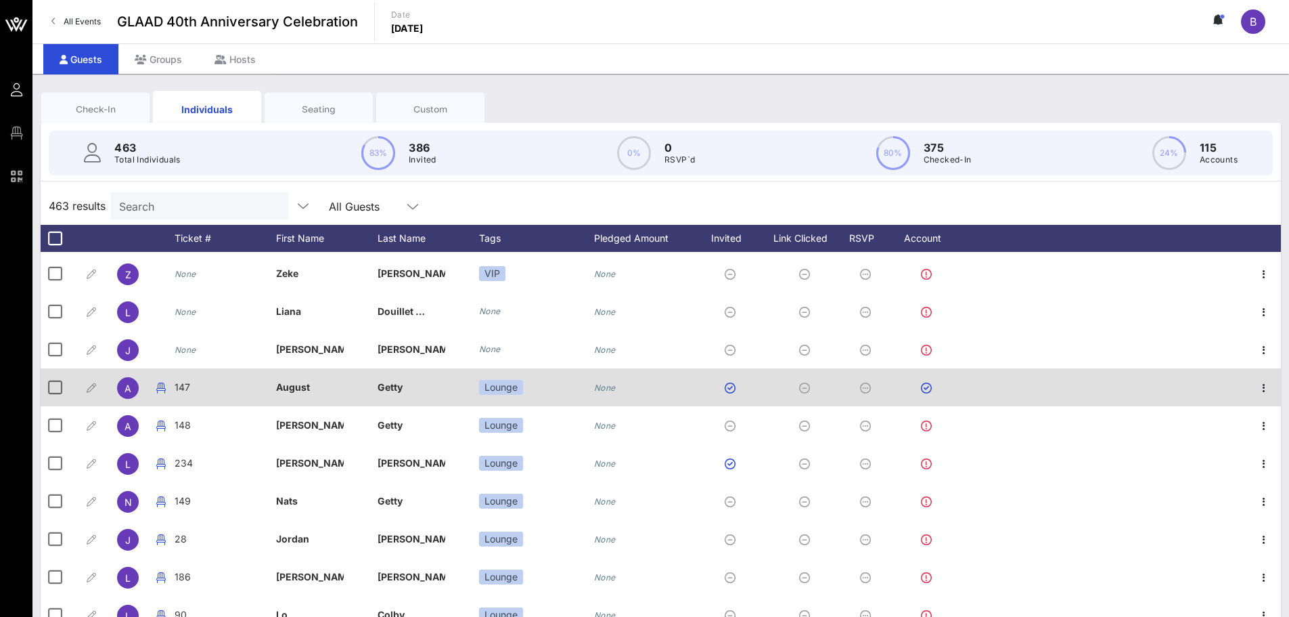
click at [608, 382] on icon "None" at bounding box center [605, 387] width 22 height 10
click at [60, 388] on div at bounding box center [54, 387] width 23 height 23
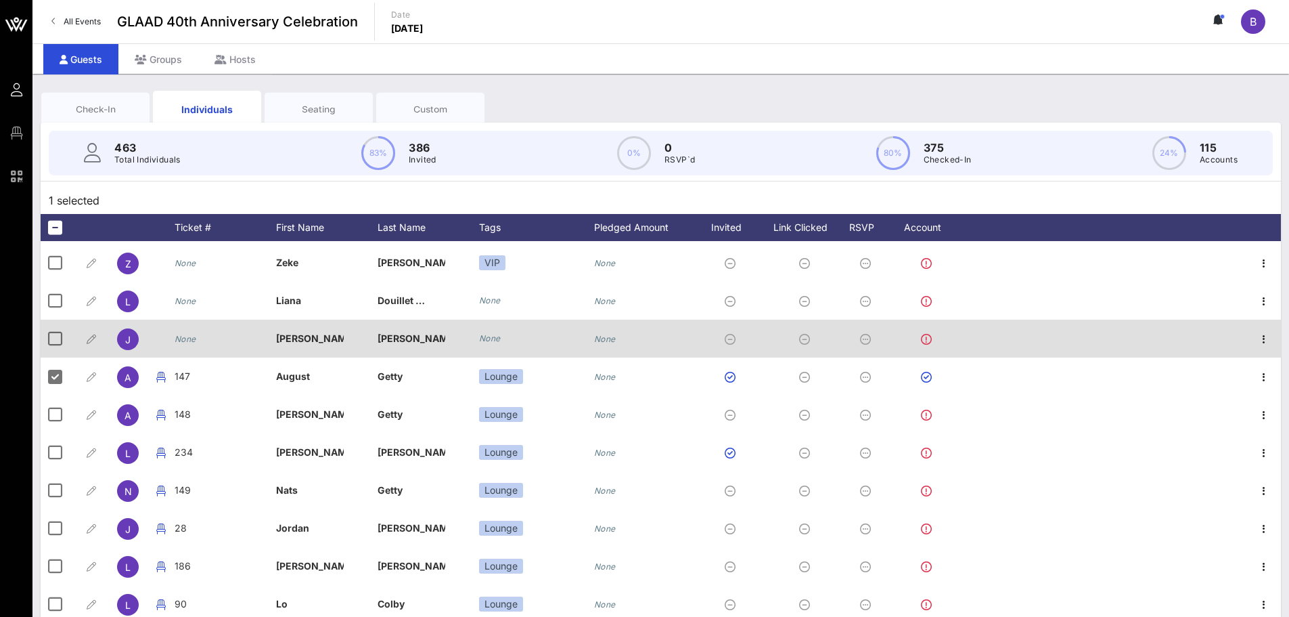
click at [702, 355] on div at bounding box center [733, 338] width 74 height 38
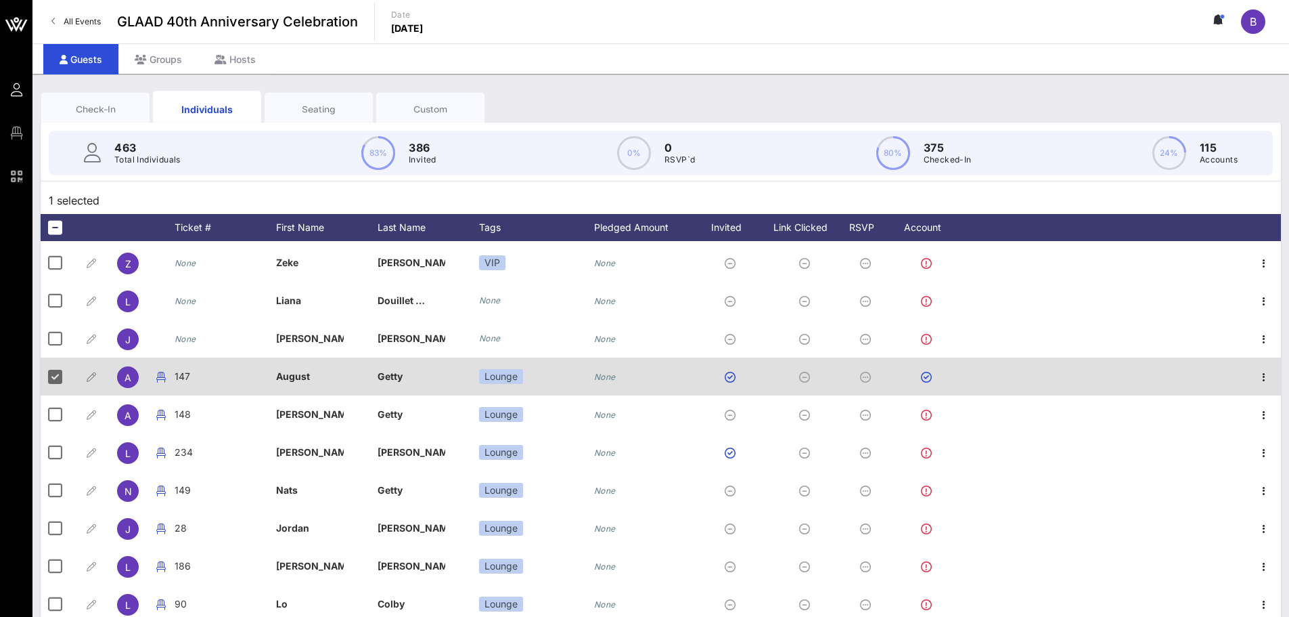
click at [613, 375] on icon "None" at bounding box center [605, 377] width 22 height 10
click at [1256, 383] on icon "button" at bounding box center [1264, 377] width 16 height 16
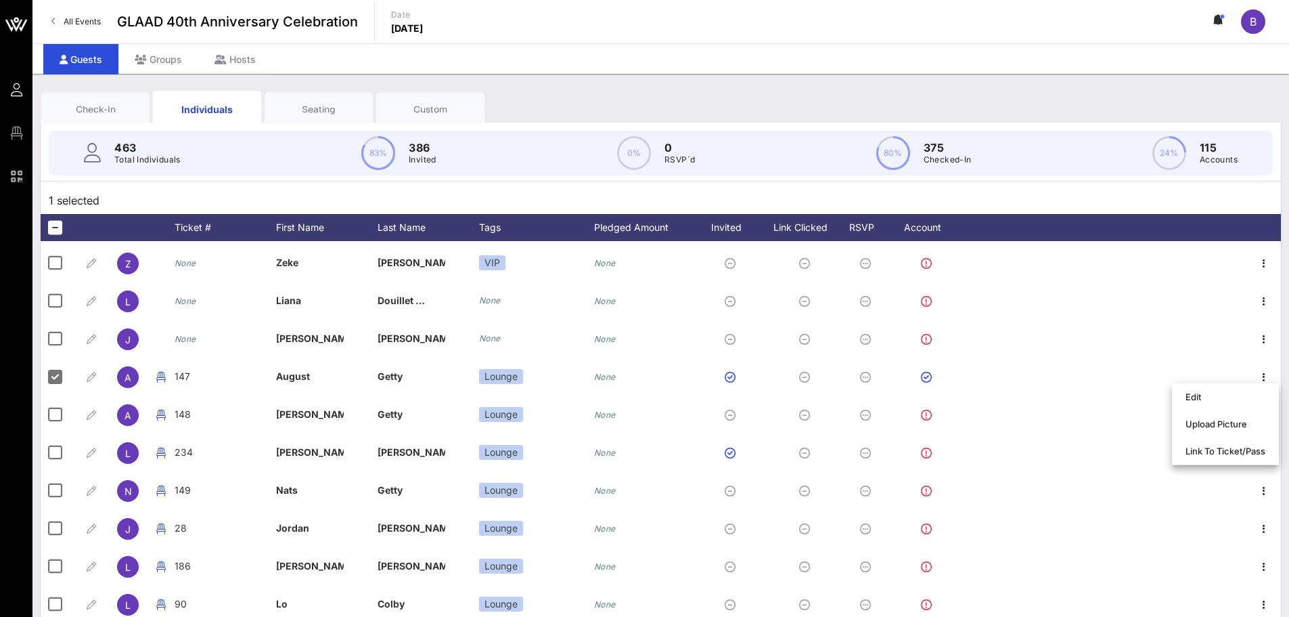
click at [871, 41] on div "All Events GLAAD 40th Anniversary Celebration Date Friday, Oct. 10, 2025 B" at bounding box center [660, 21] width 1257 height 43
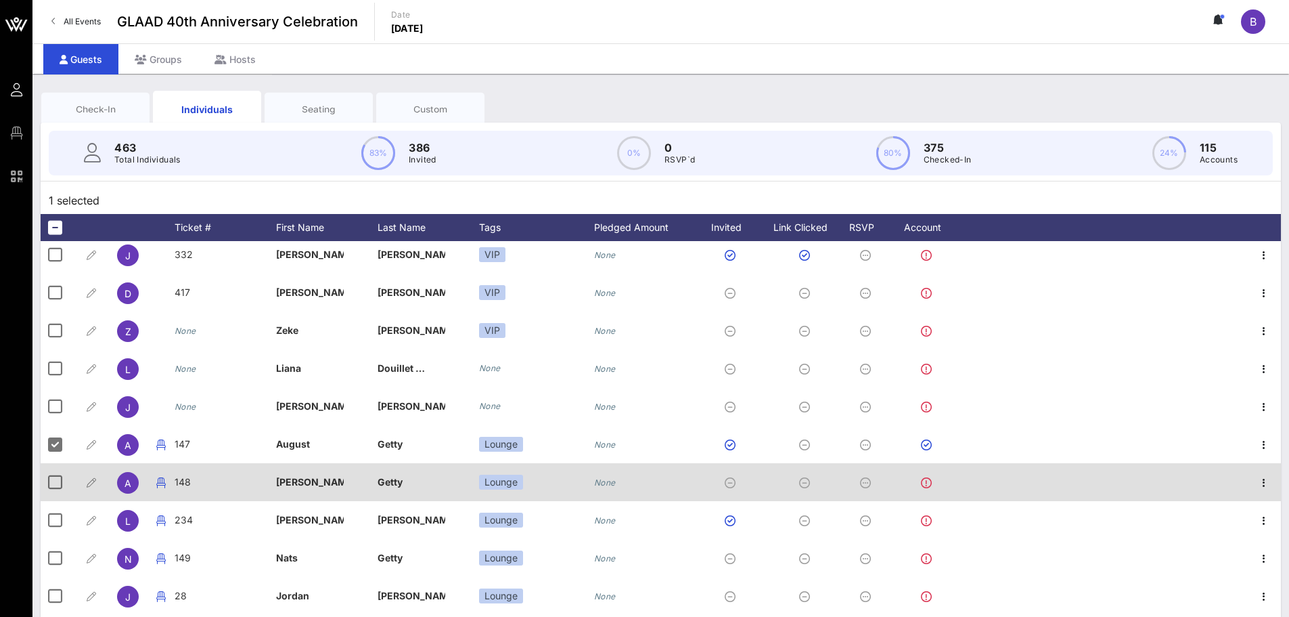
scroll to position [203, 0]
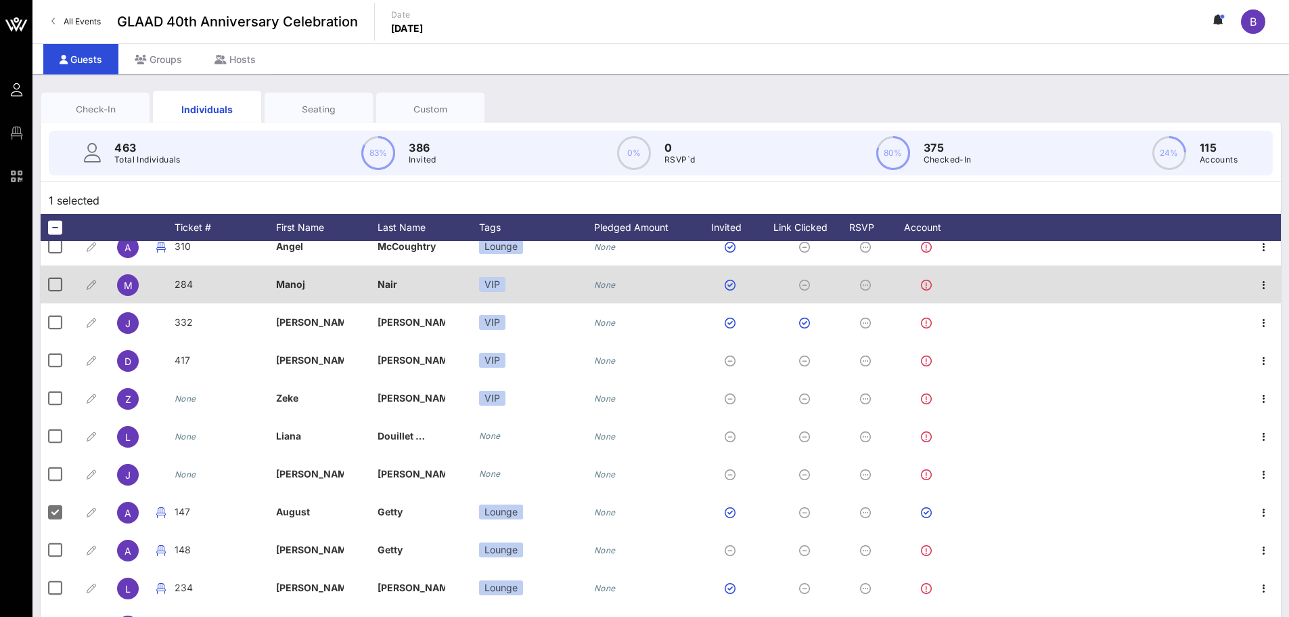
click at [602, 285] on icon "None" at bounding box center [605, 285] width 22 height 10
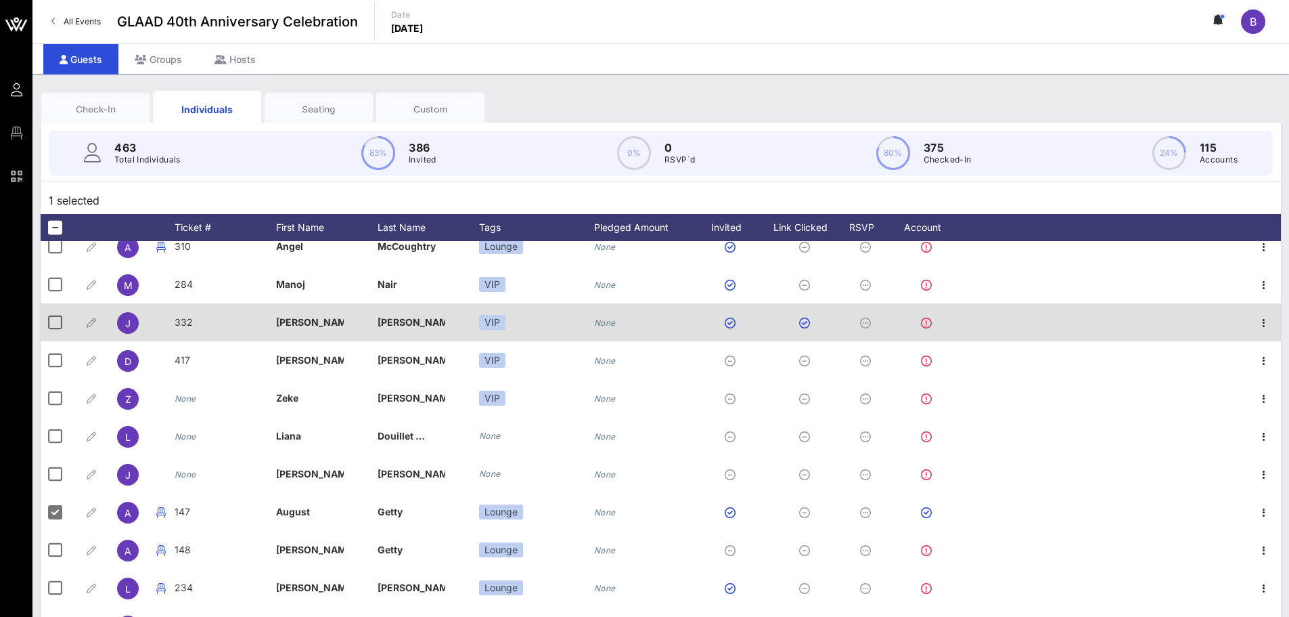
click at [593, 303] on div "VIP" at bounding box center [536, 322] width 115 height 38
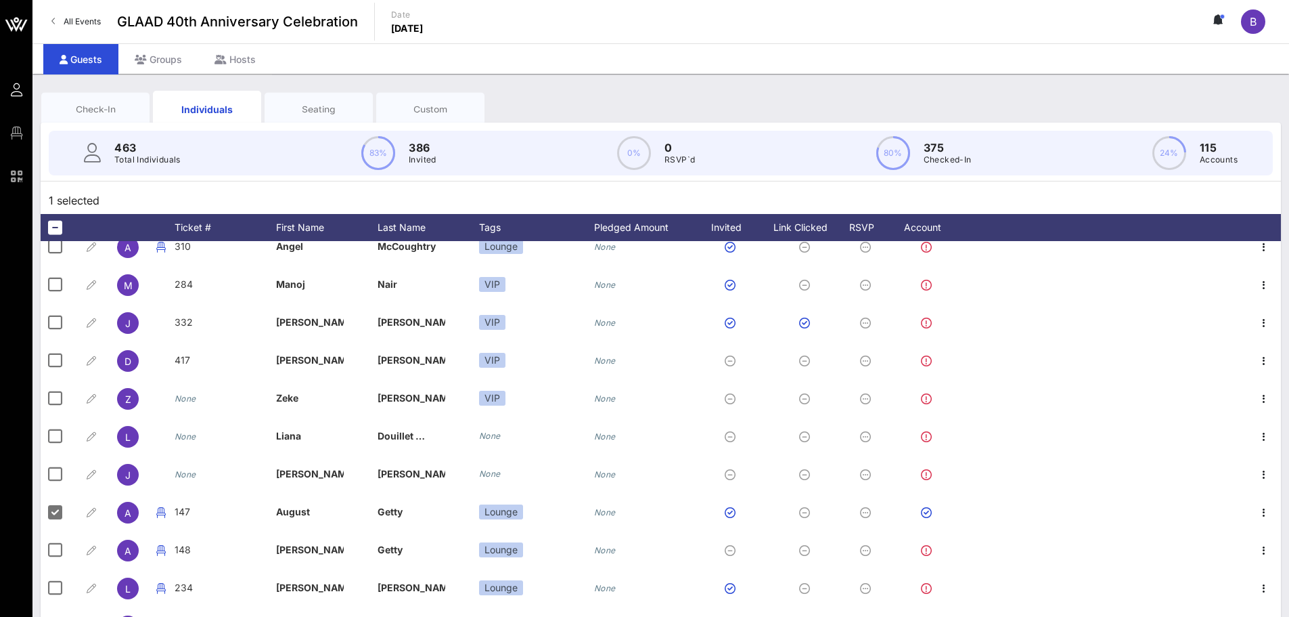
click at [115, 108] on div "Check-In" at bounding box center [95, 109] width 88 height 13
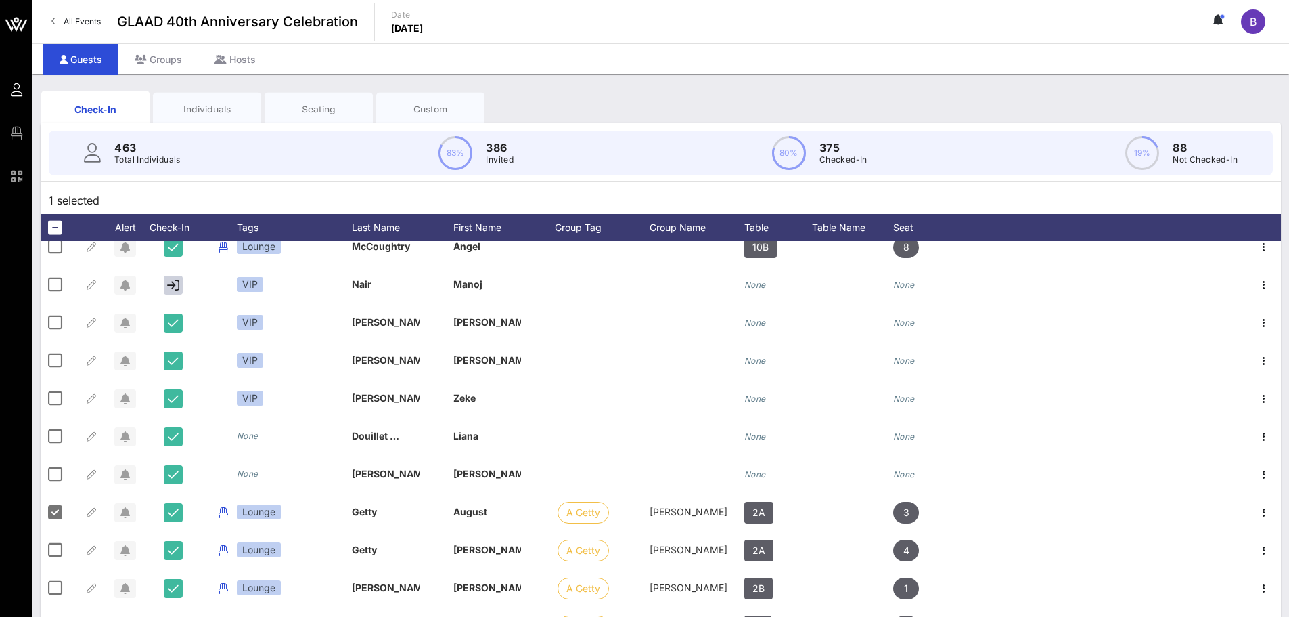
scroll to position [0, 0]
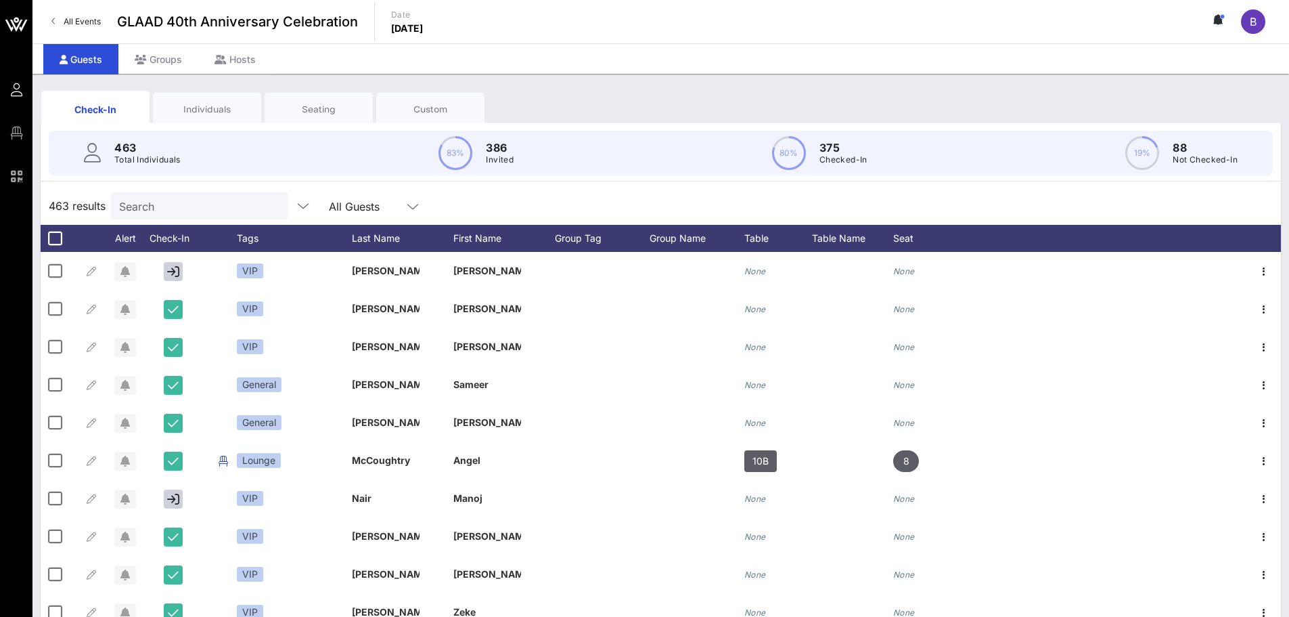
click at [216, 109] on div "Individuals" at bounding box center [207, 109] width 88 height 13
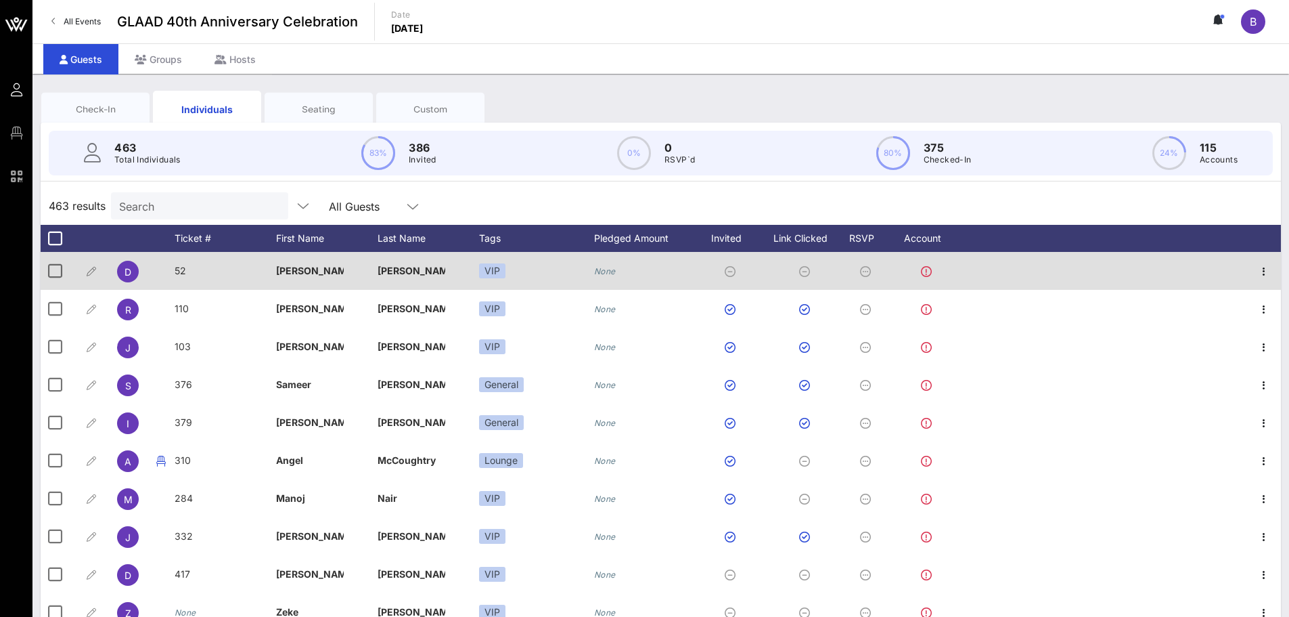
click at [599, 277] on div "None" at bounding box center [628, 271] width 68 height 38
click at [618, 270] on div "None" at bounding box center [628, 271] width 68 height 38
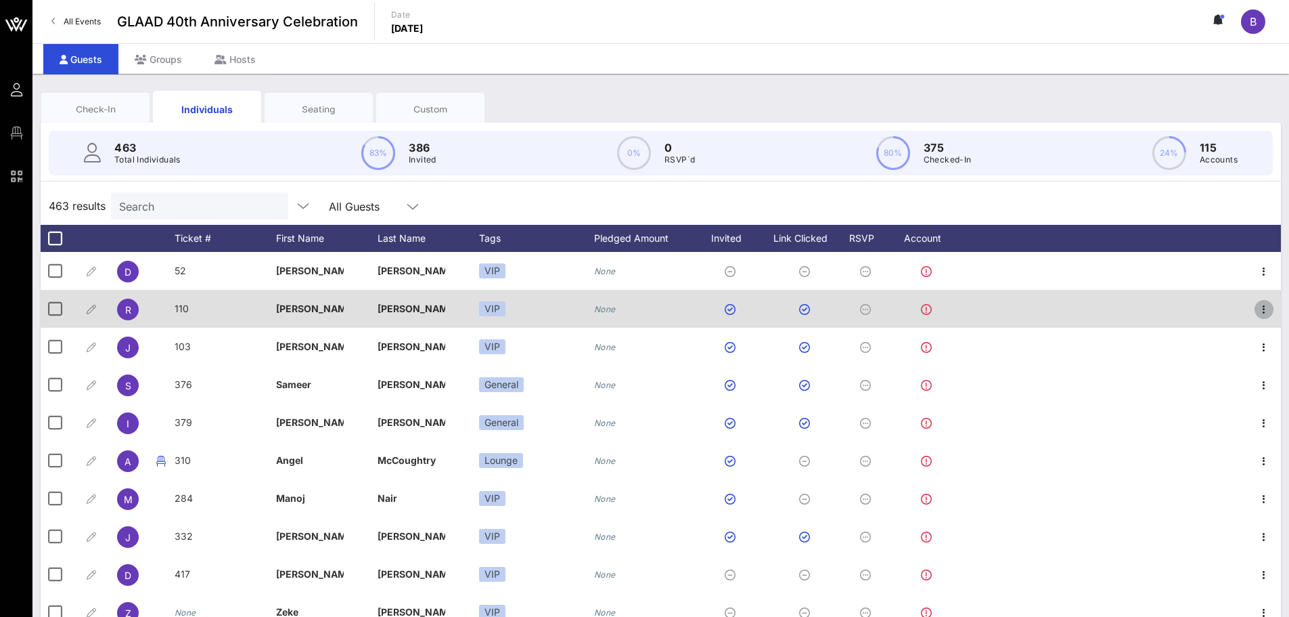
click at [1256, 309] on icon "button" at bounding box center [1264, 309] width 16 height 16
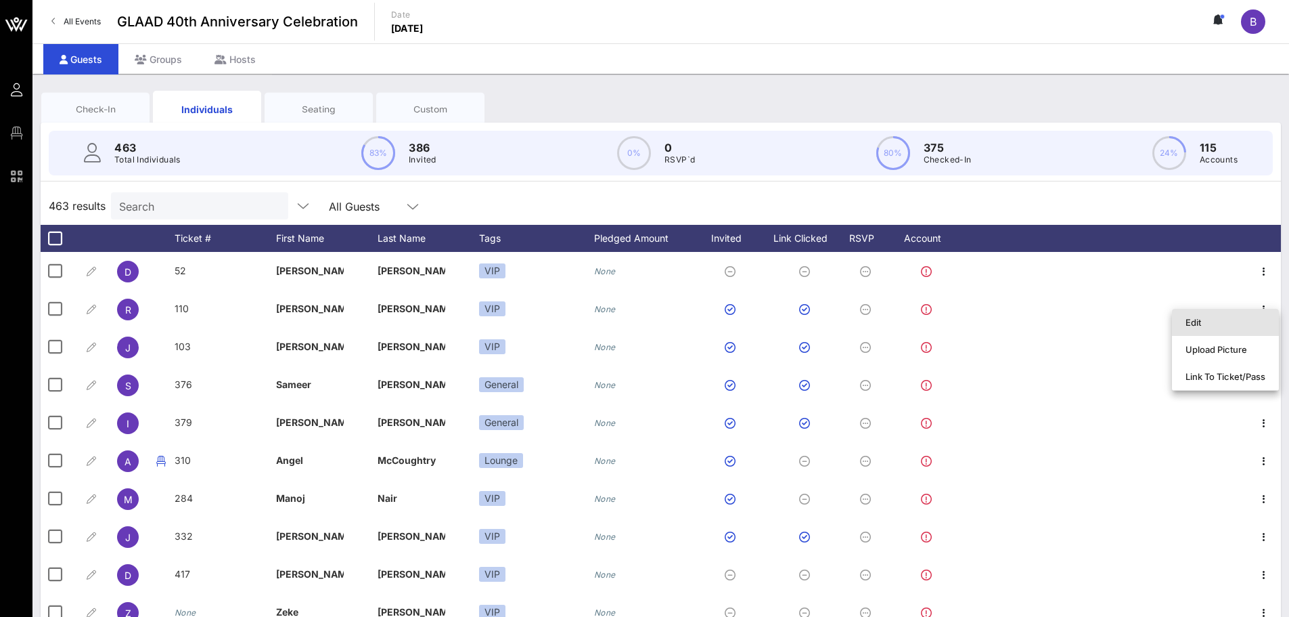
click at [1222, 325] on div "Edit" at bounding box center [1226, 322] width 80 height 11
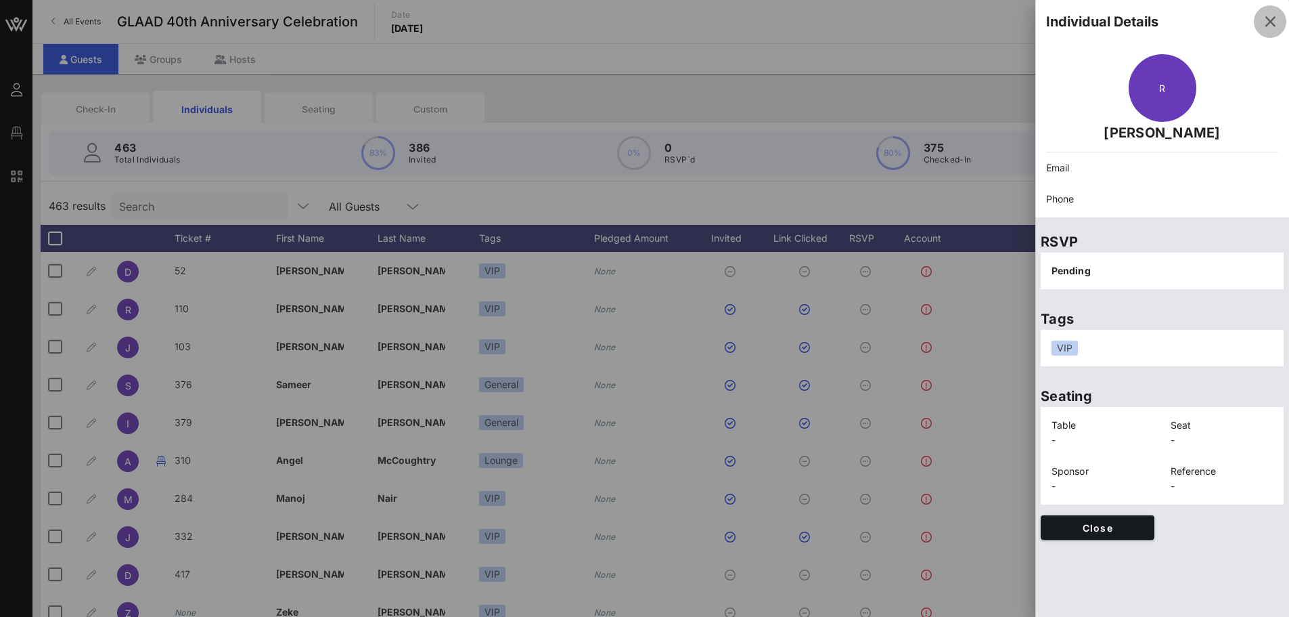
click at [1270, 15] on icon "button" at bounding box center [1270, 22] width 16 height 16
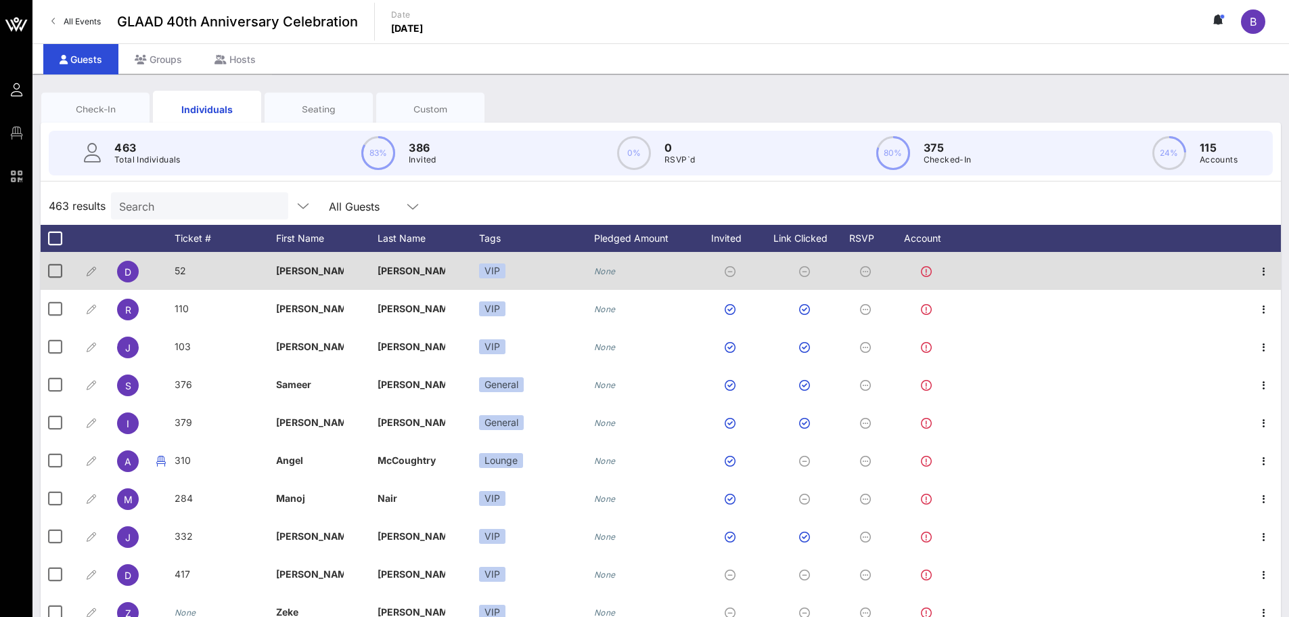
click at [600, 268] on icon "None" at bounding box center [605, 271] width 22 height 10
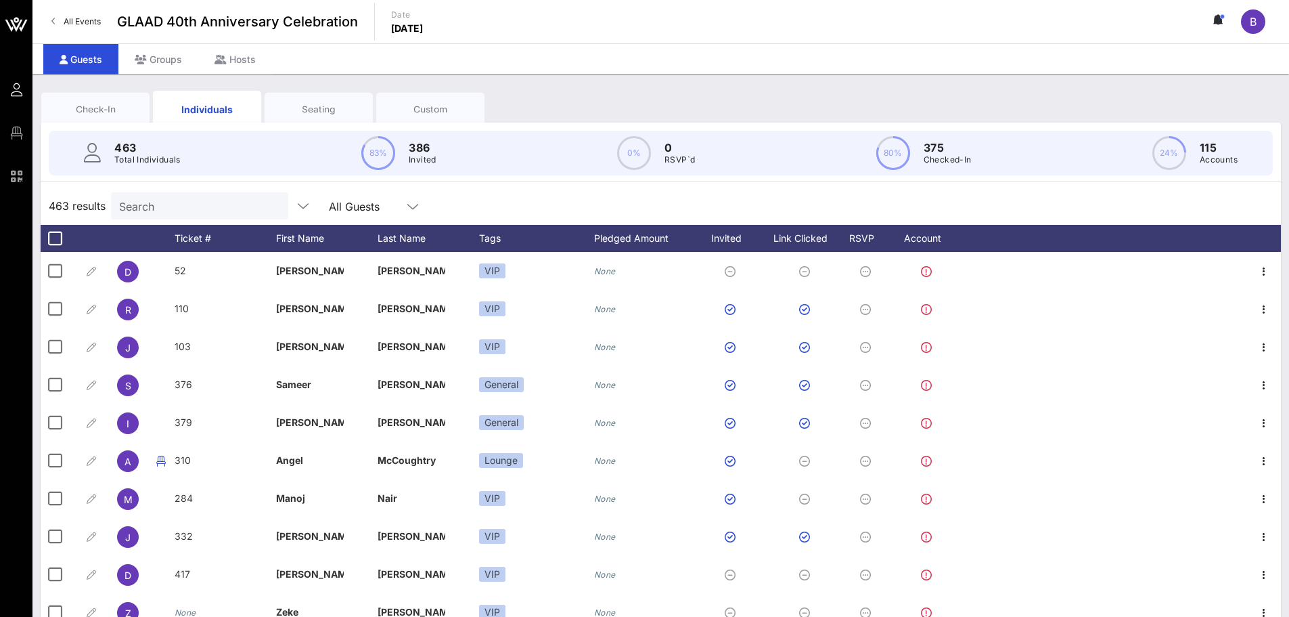
click at [410, 102] on div "Custom" at bounding box center [430, 109] width 108 height 34
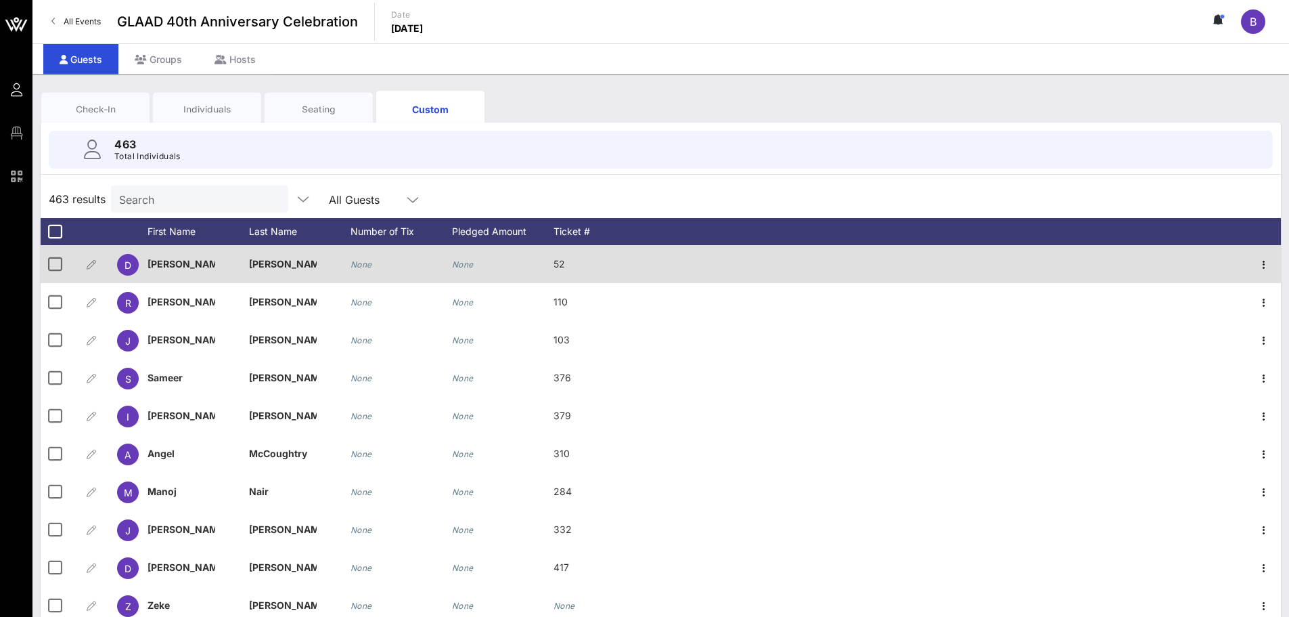
click at [471, 261] on icon "None" at bounding box center [463, 264] width 22 height 10
click at [480, 268] on div "None" at bounding box center [486, 264] width 68 height 38
click at [457, 258] on div "None" at bounding box center [486, 264] width 68 height 38
drag, startPoint x: 462, startPoint y: 263, endPoint x: 95, endPoint y: 272, distance: 366.9
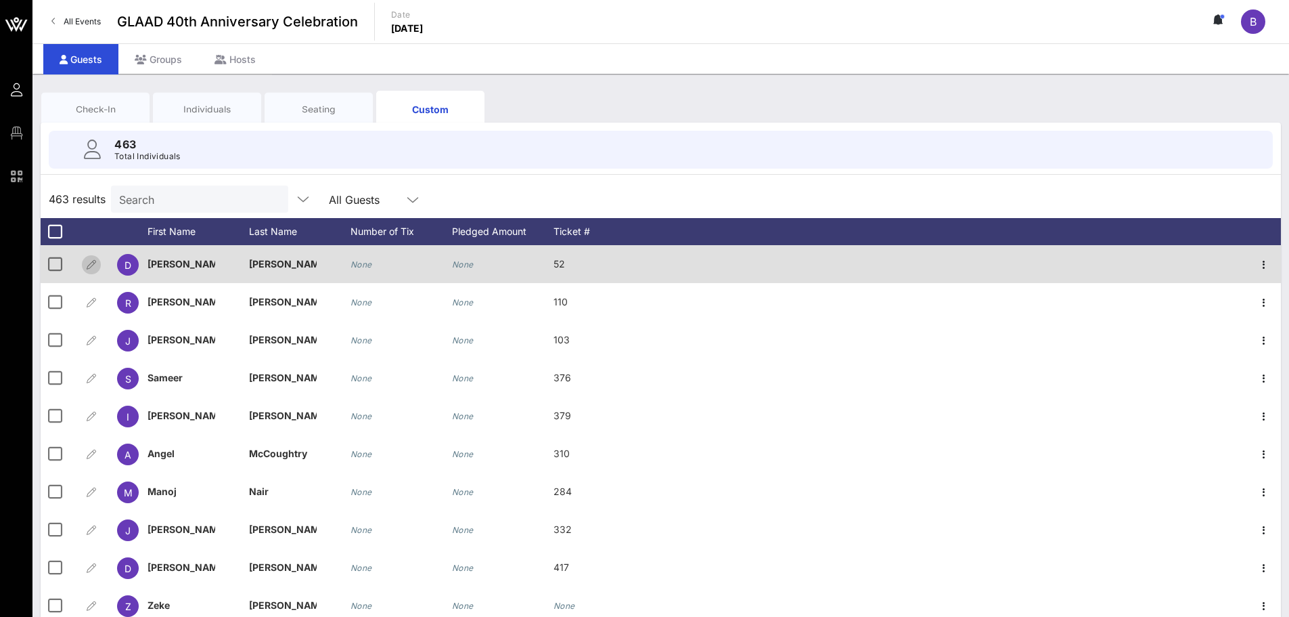
click at [95, 272] on icon "button" at bounding box center [91, 265] width 16 height 16
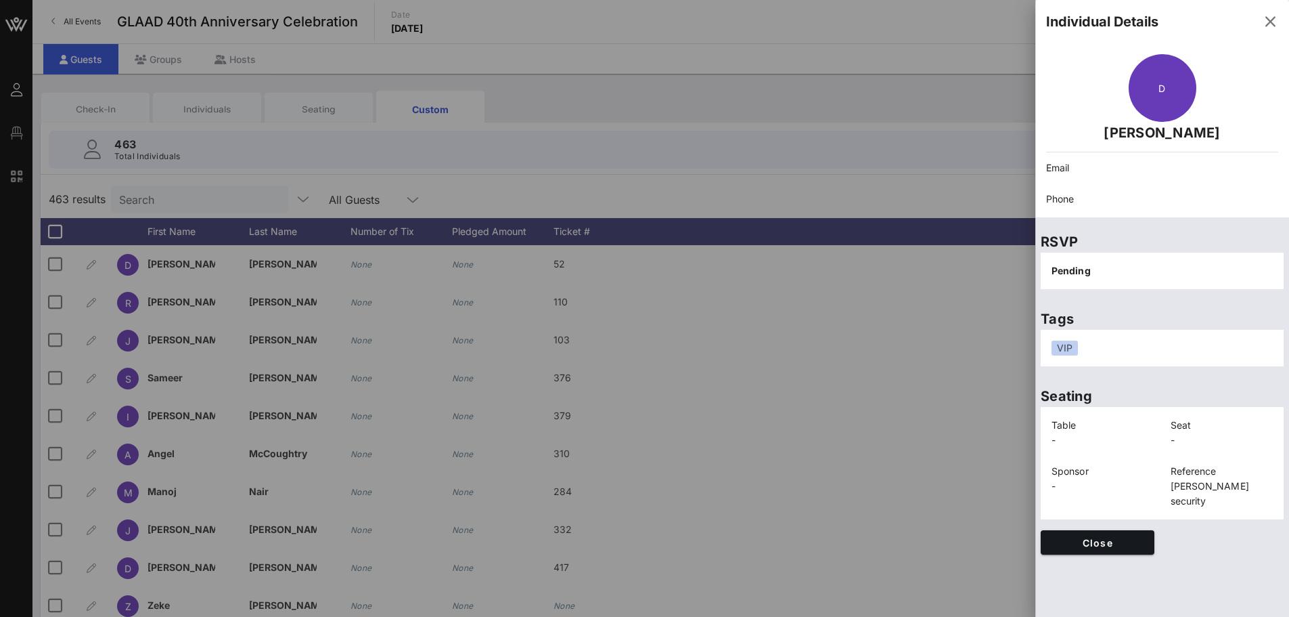
click at [86, 269] on div at bounding box center [644, 308] width 1289 height 617
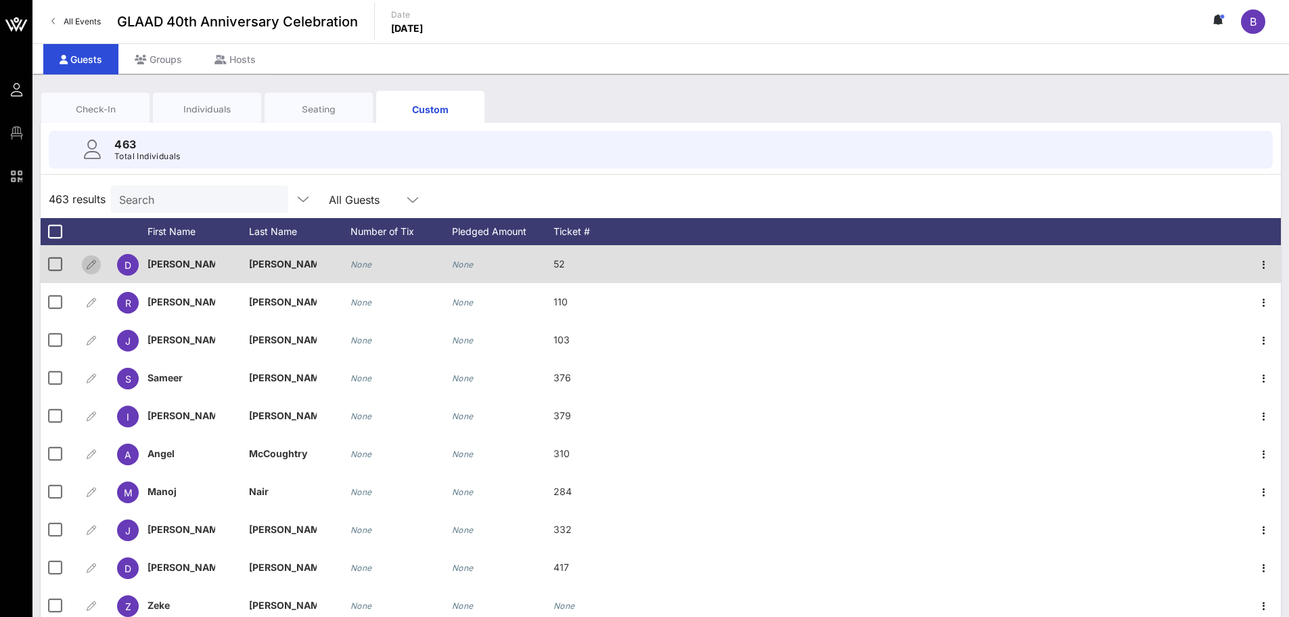
click at [94, 263] on icon "button" at bounding box center [91, 265] width 16 height 16
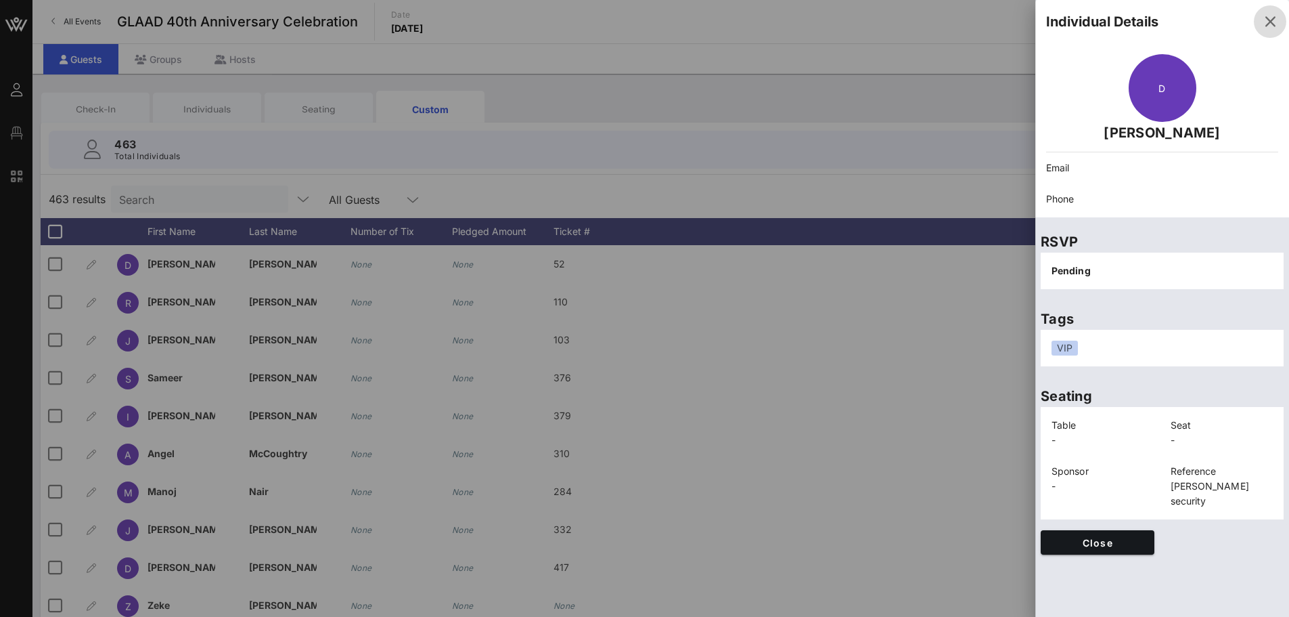
click at [1268, 16] on icon "button" at bounding box center [1270, 22] width 16 height 16
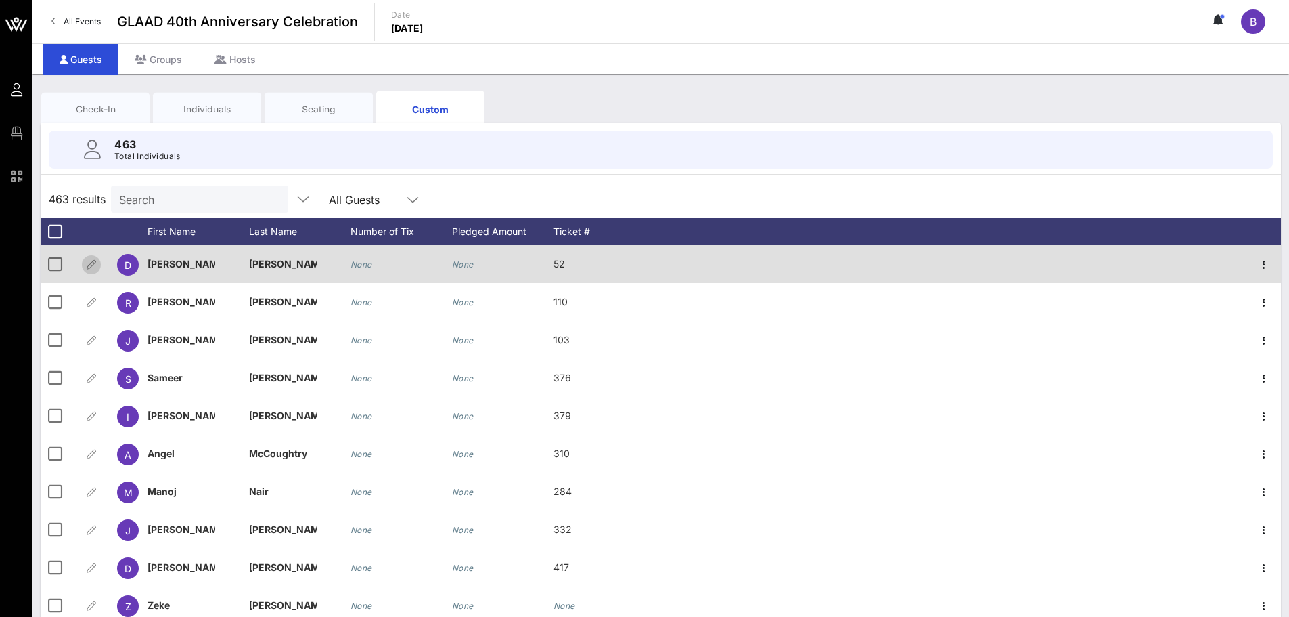
click at [94, 261] on icon "button" at bounding box center [91, 265] width 16 height 16
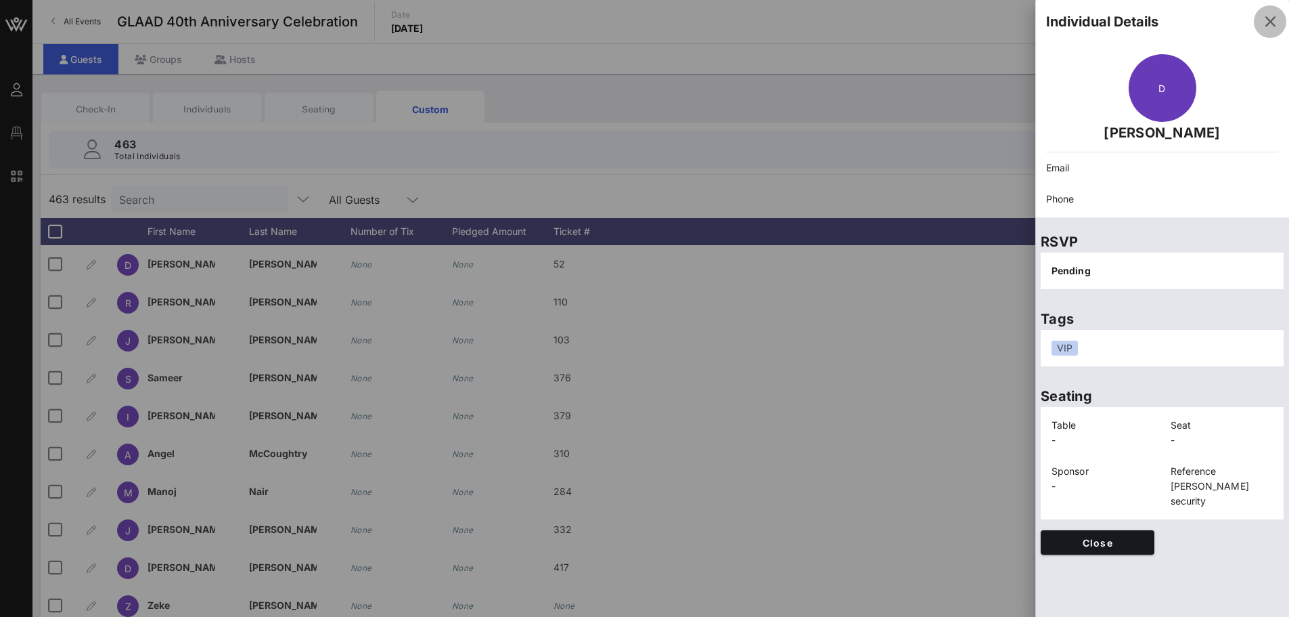
click at [1272, 27] on icon "button" at bounding box center [1270, 22] width 16 height 16
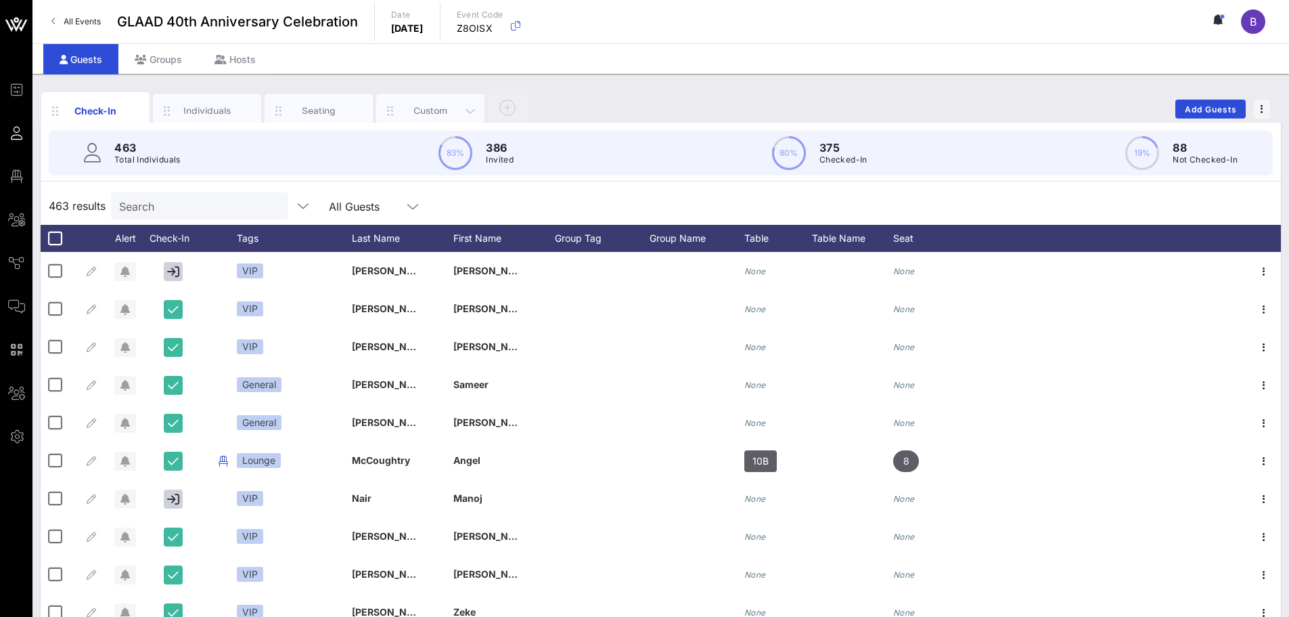
click at [448, 105] on div "Custom" at bounding box center [431, 110] width 60 height 13
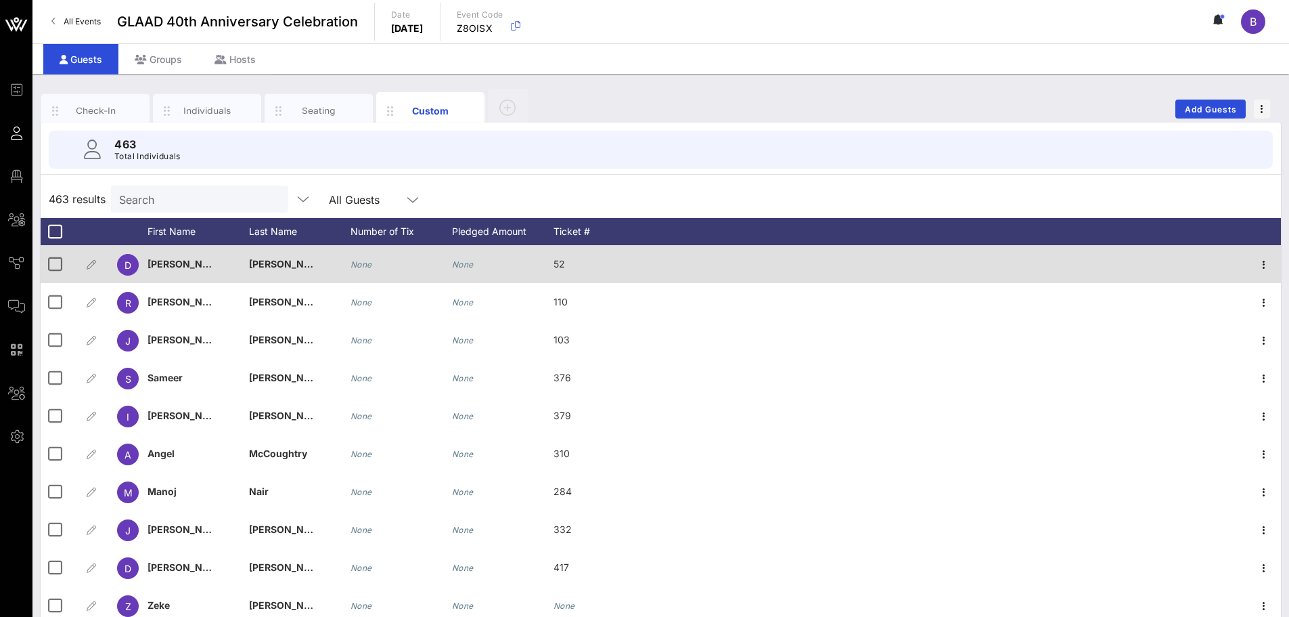
click at [477, 265] on div "None" at bounding box center [503, 271] width 102 height 53
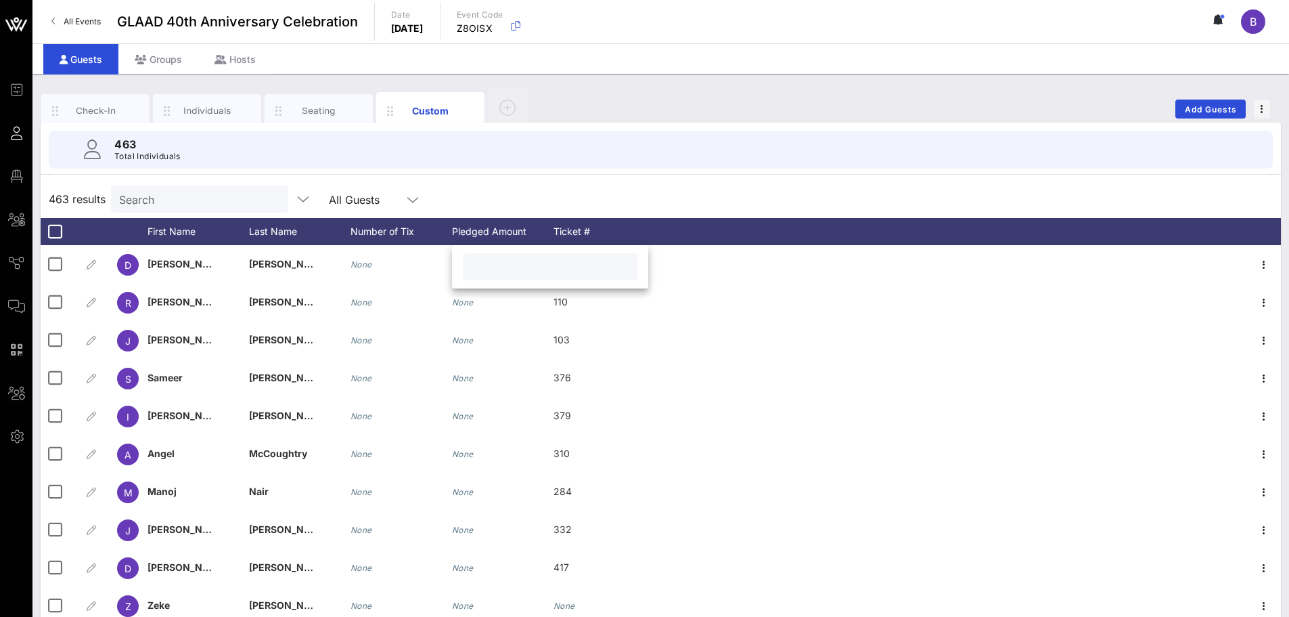
click at [556, 204] on div "463 results Search All Guests" at bounding box center [661, 199] width 1241 height 38
